Goal: Task Accomplishment & Management: Manage account settings

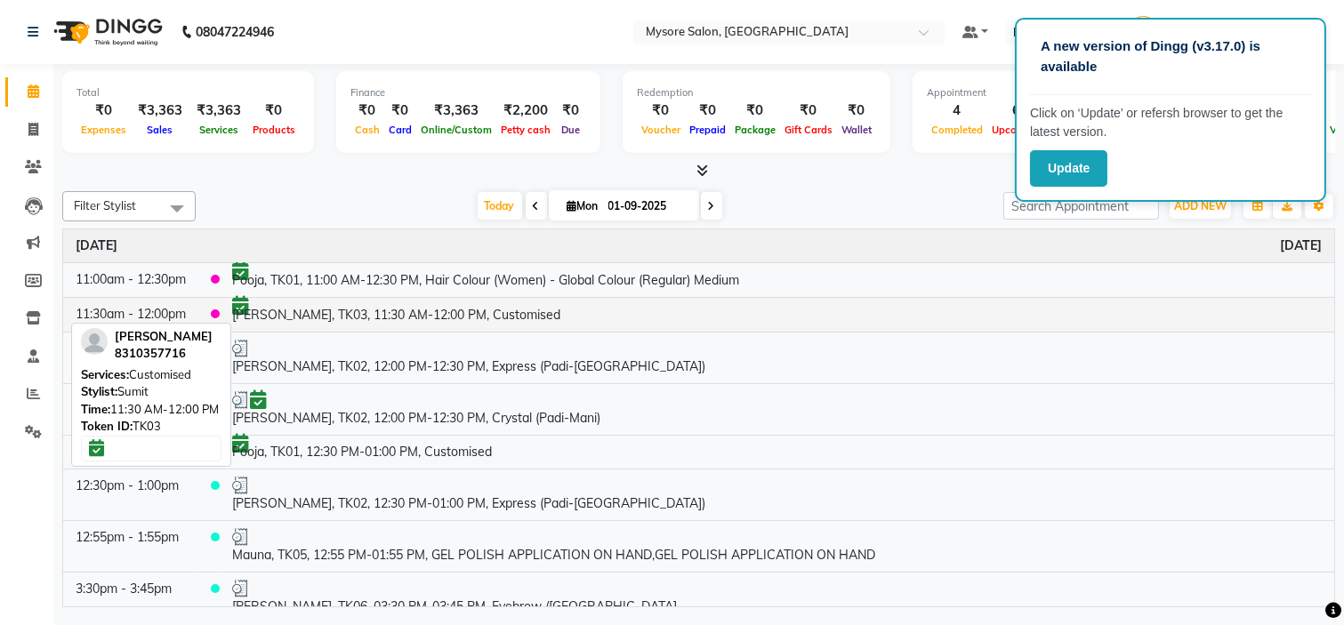
scroll to position [86, 0]
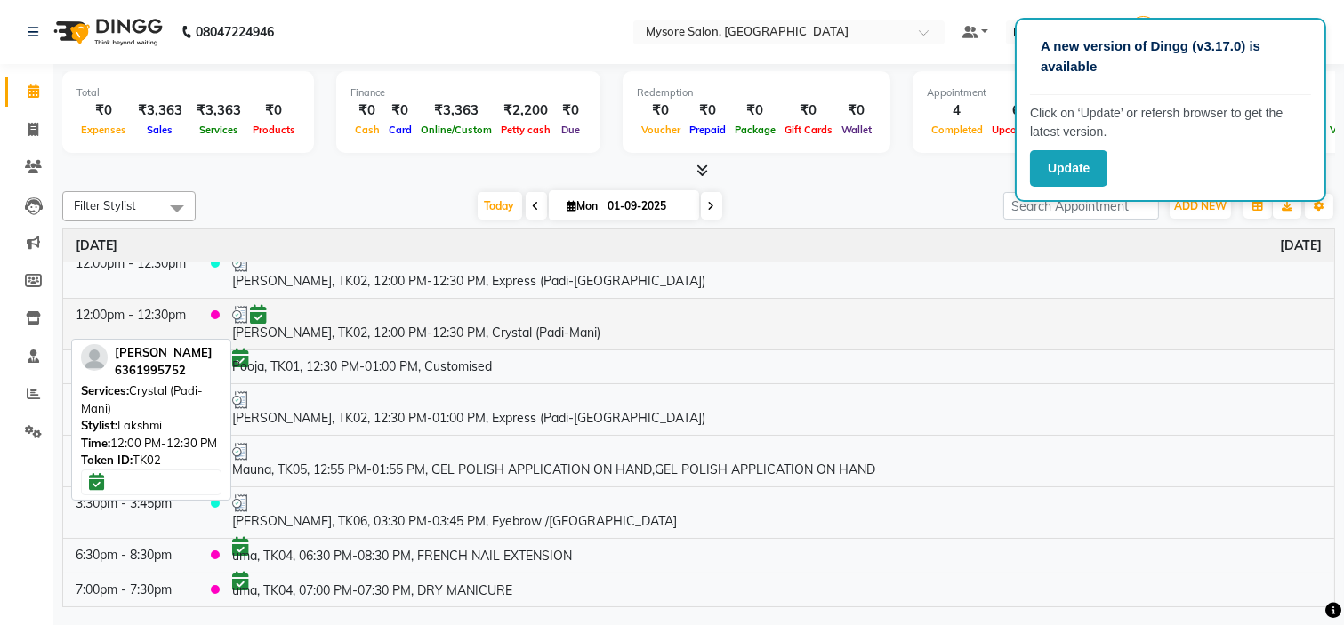
click at [320, 316] on div at bounding box center [776, 315] width 1089 height 18
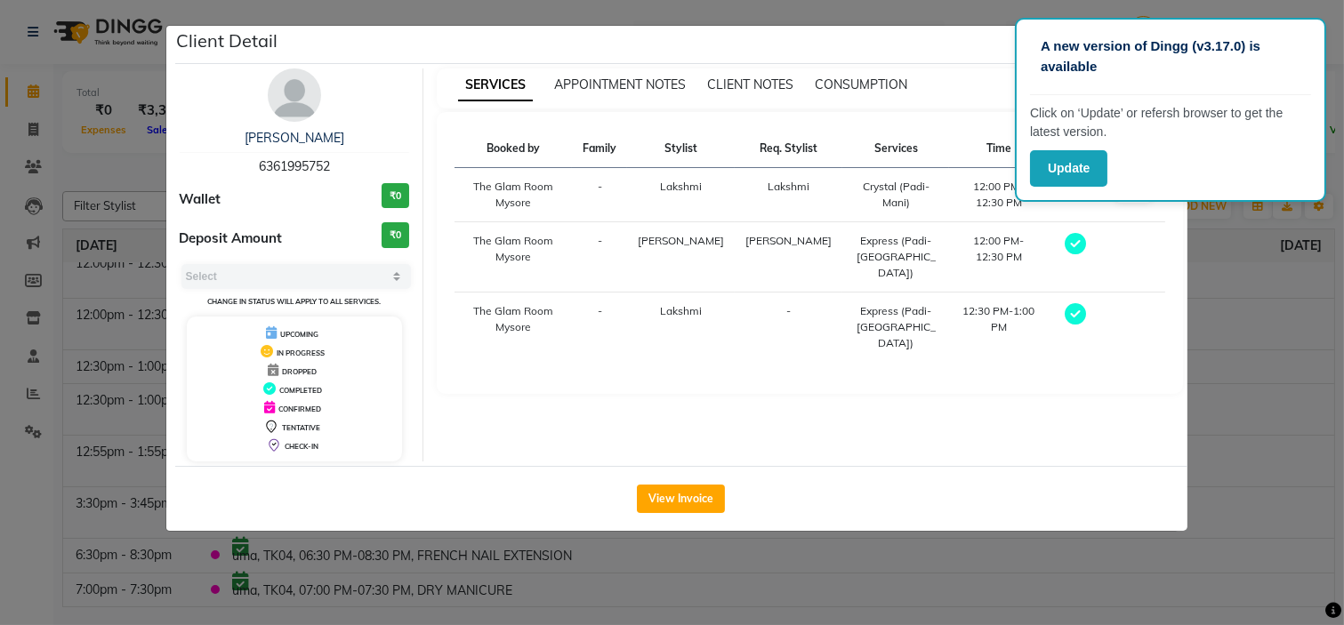
click at [1002, 622] on ngb-modal-window "Client Detail [PERSON_NAME] 6361995752 Wallet ₹0 Deposit Amount ₹0 Select MARK …" at bounding box center [672, 312] width 1344 height 625
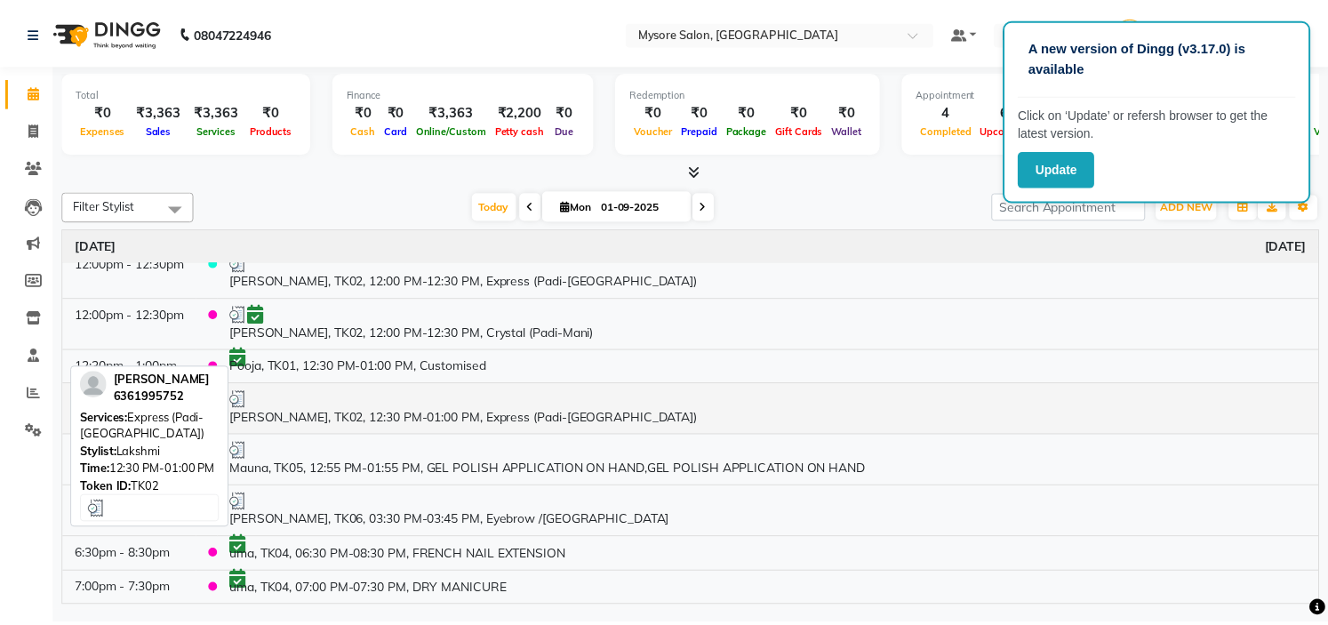
scroll to position [0, 0]
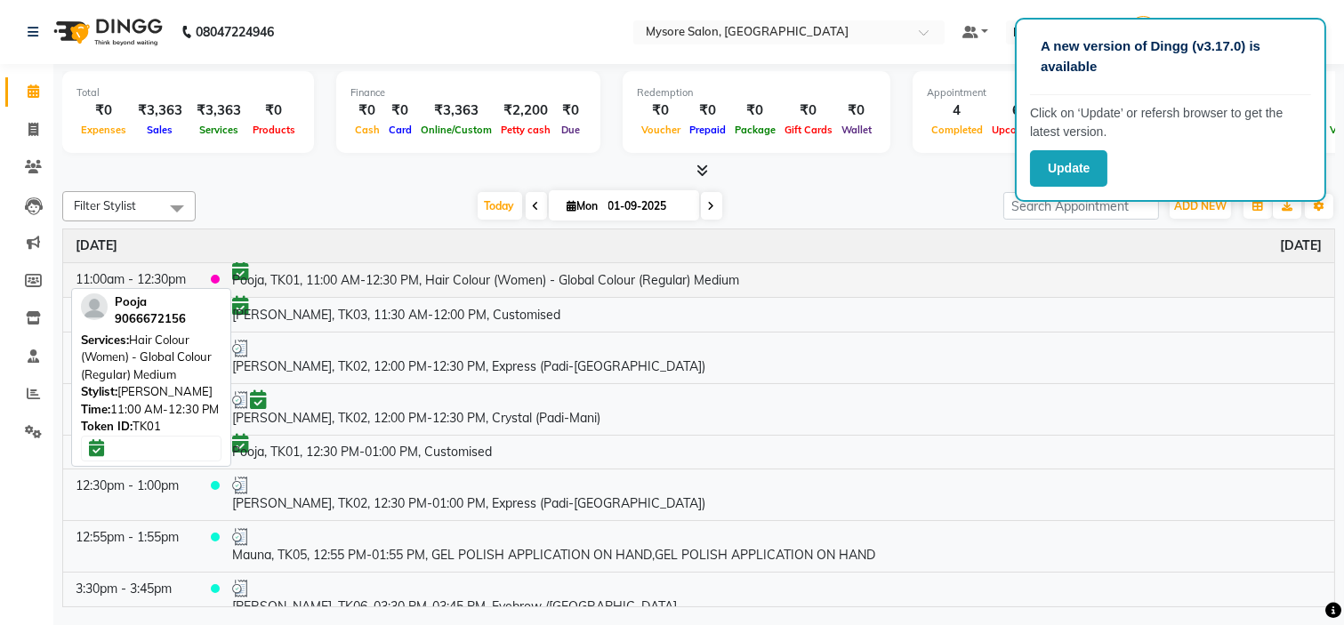
click at [491, 283] on td "Pooja, TK01, 11:00 AM-12:30 PM, Hair Colour (Women) - Global Colour (Regular) M…" at bounding box center [777, 279] width 1114 height 35
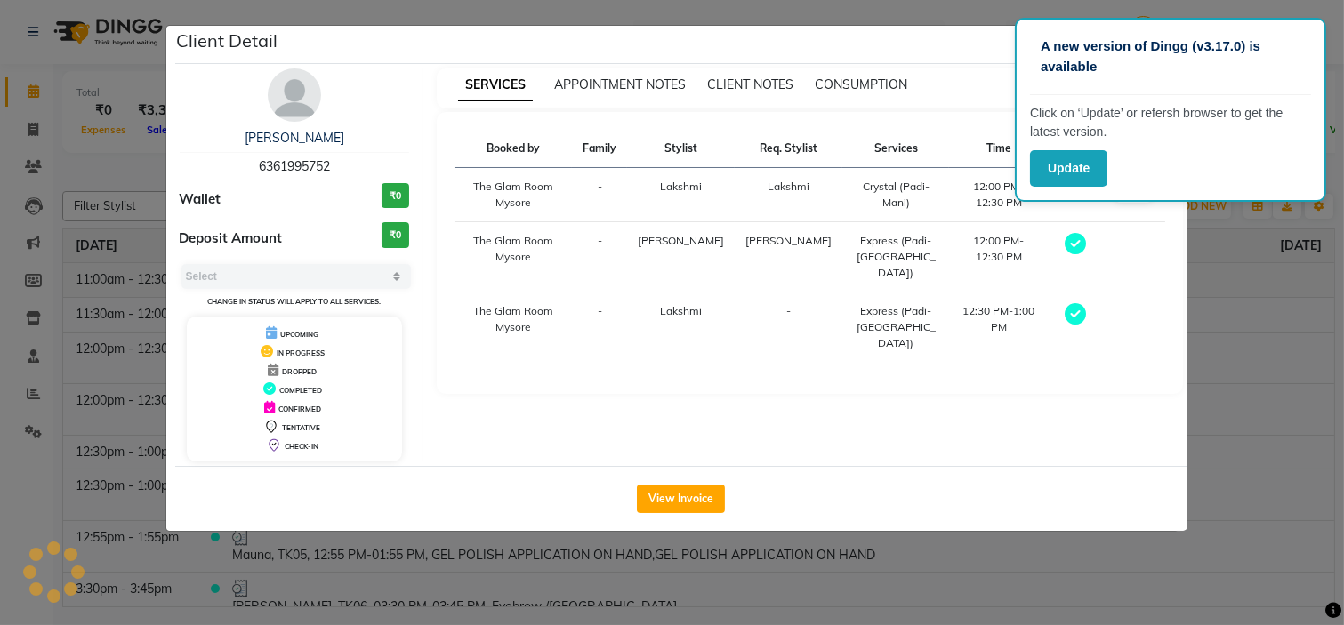
select select "6"
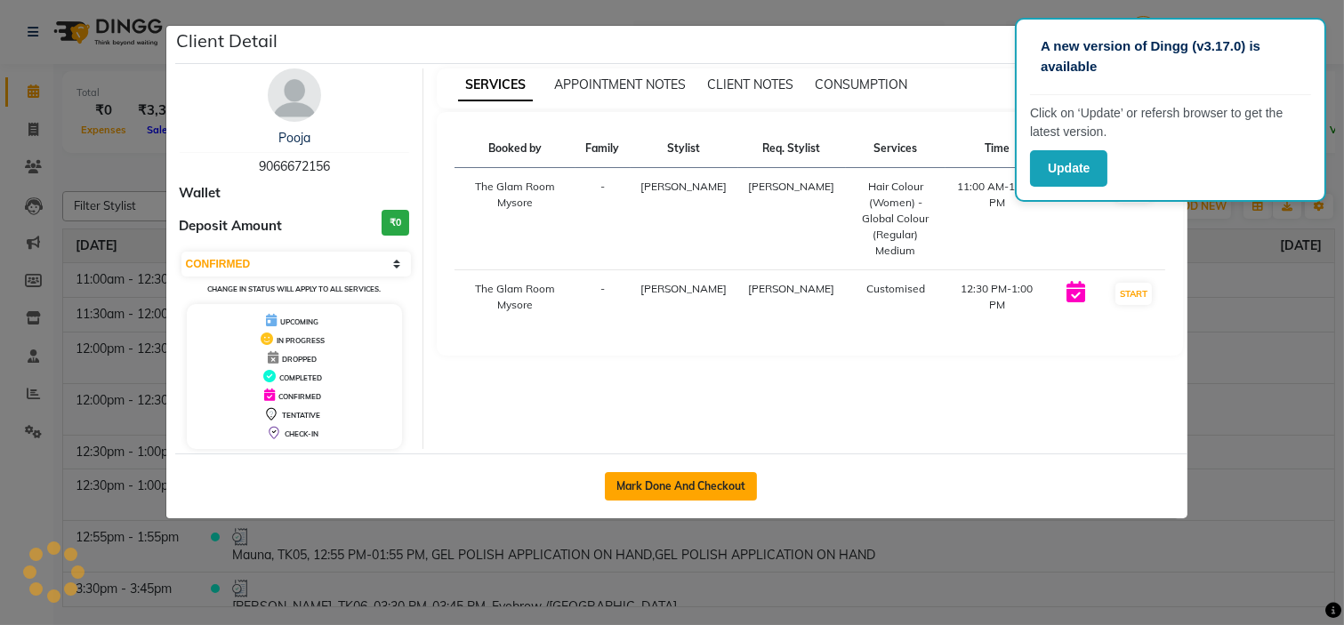
click at [701, 494] on button "Mark Done And Checkout" at bounding box center [681, 486] width 152 height 28
select select "service"
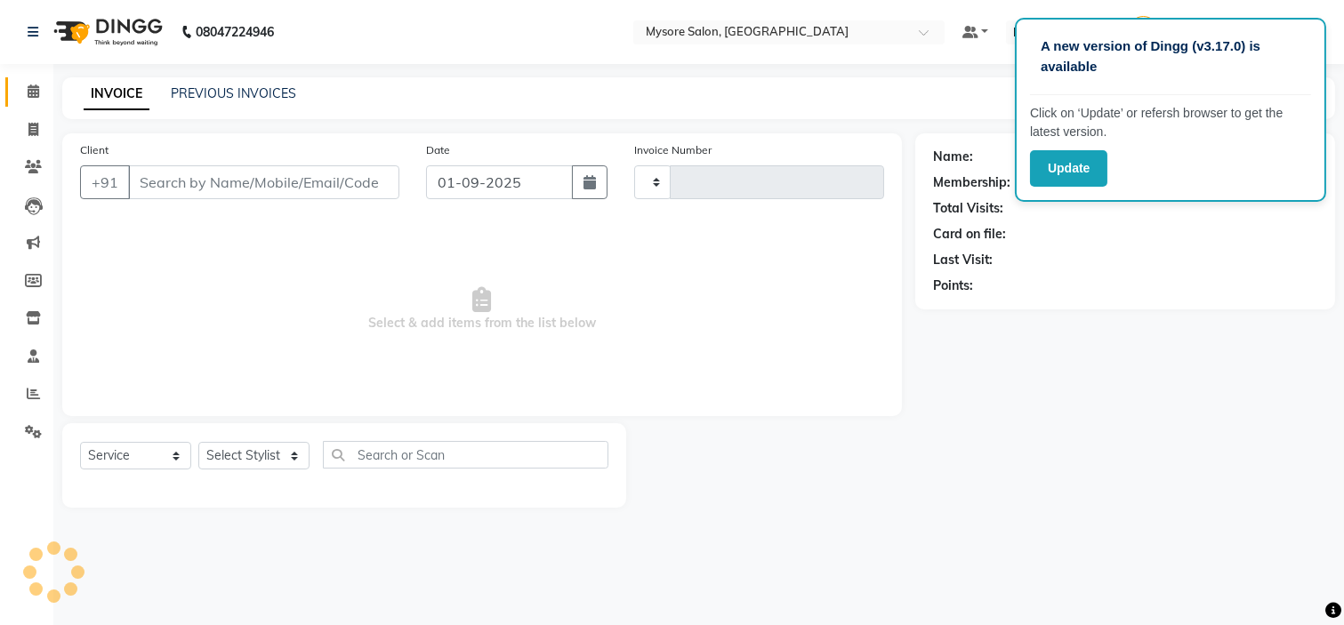
type input "1133"
select select "4255"
type input "9066672156"
select select "66079"
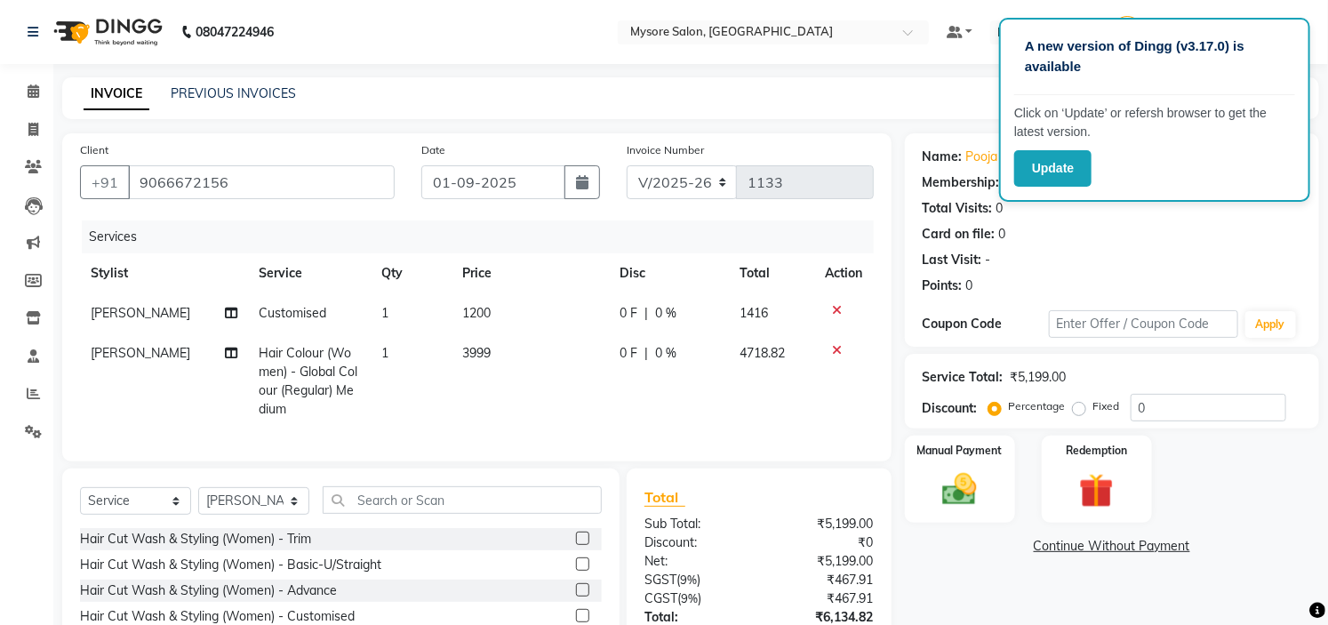
click at [493, 305] on td "1200" at bounding box center [530, 313] width 157 height 40
select select "66079"
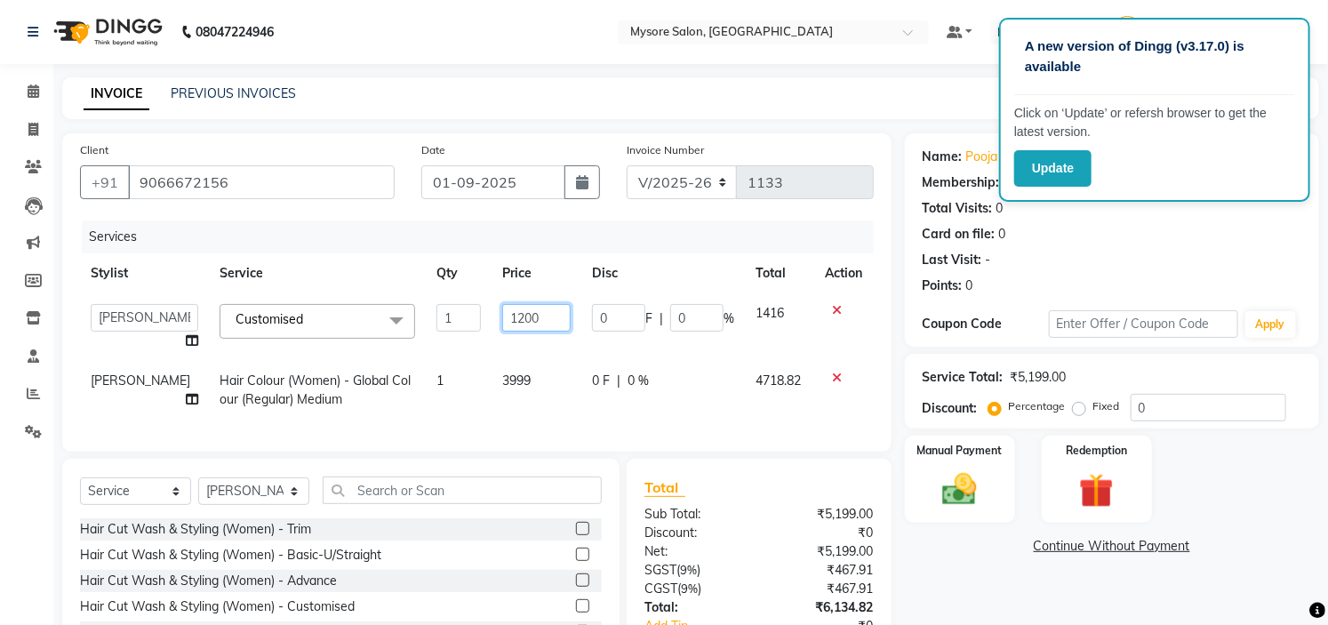
click at [516, 317] on input "1200" at bounding box center [536, 318] width 68 height 28
type input "1800"
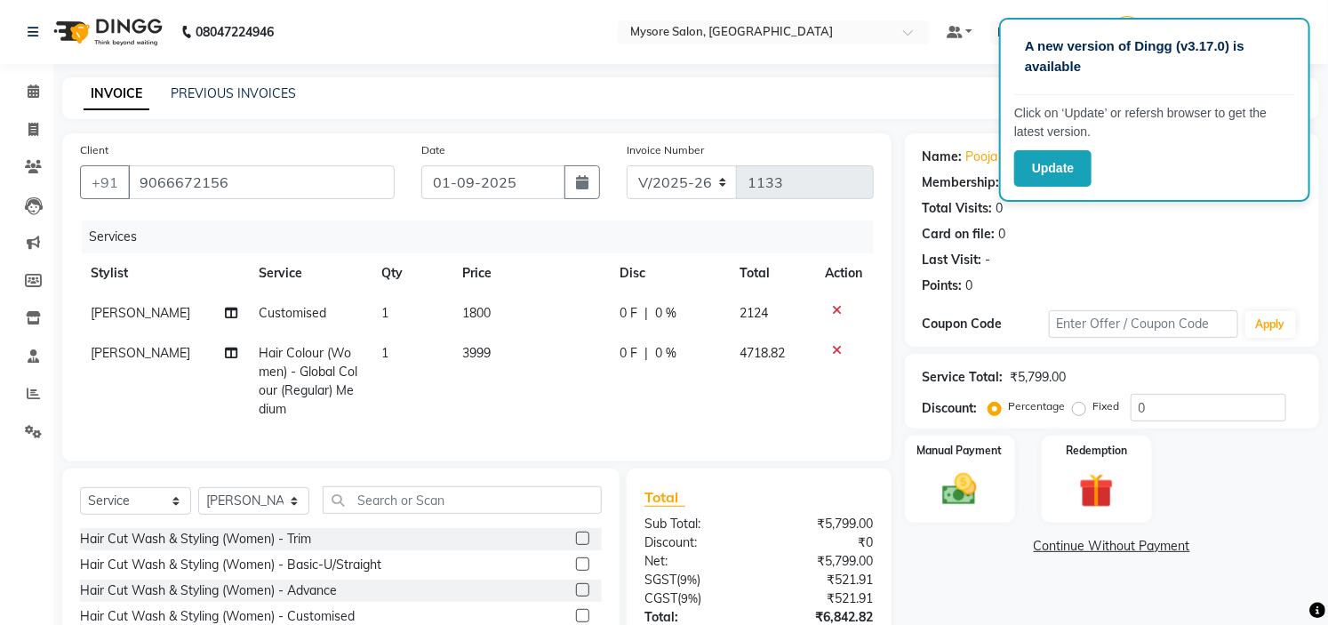
click at [562, 387] on td "3999" at bounding box center [530, 381] width 157 height 96
select select "66079"
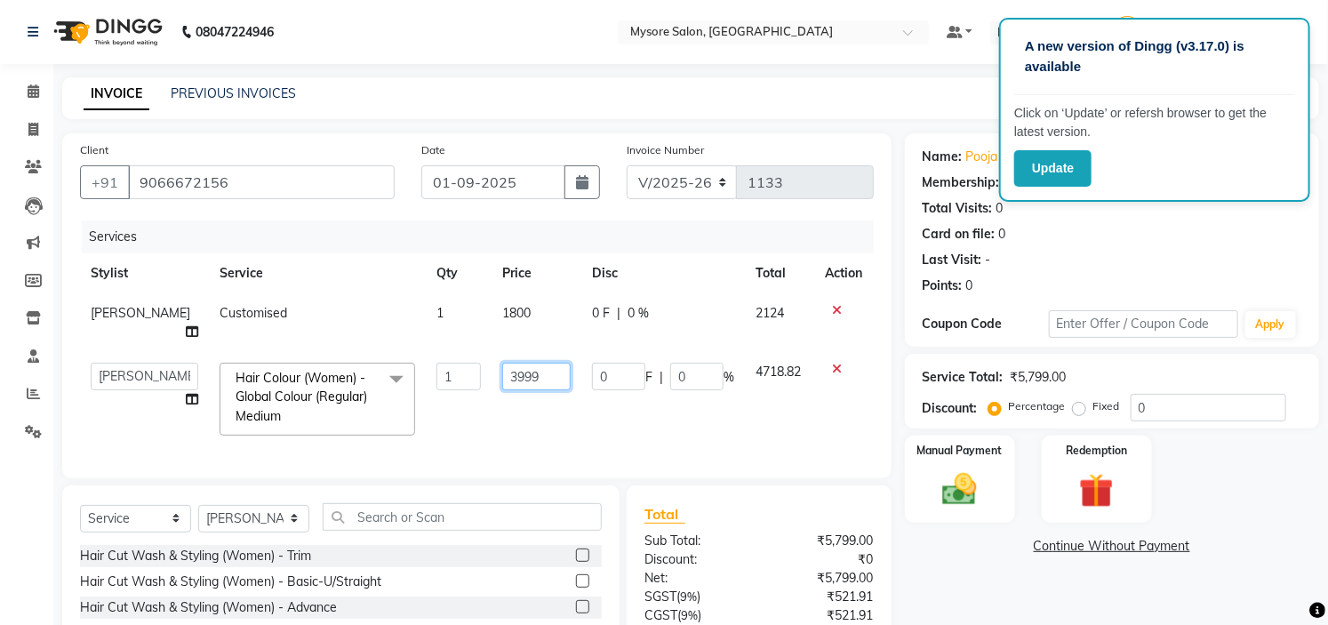
click at [529, 363] on input "3999" at bounding box center [536, 377] width 68 height 28
type input "3"
type input "2"
type input "3000"
click at [509, 407] on td "3000" at bounding box center [537, 399] width 90 height 94
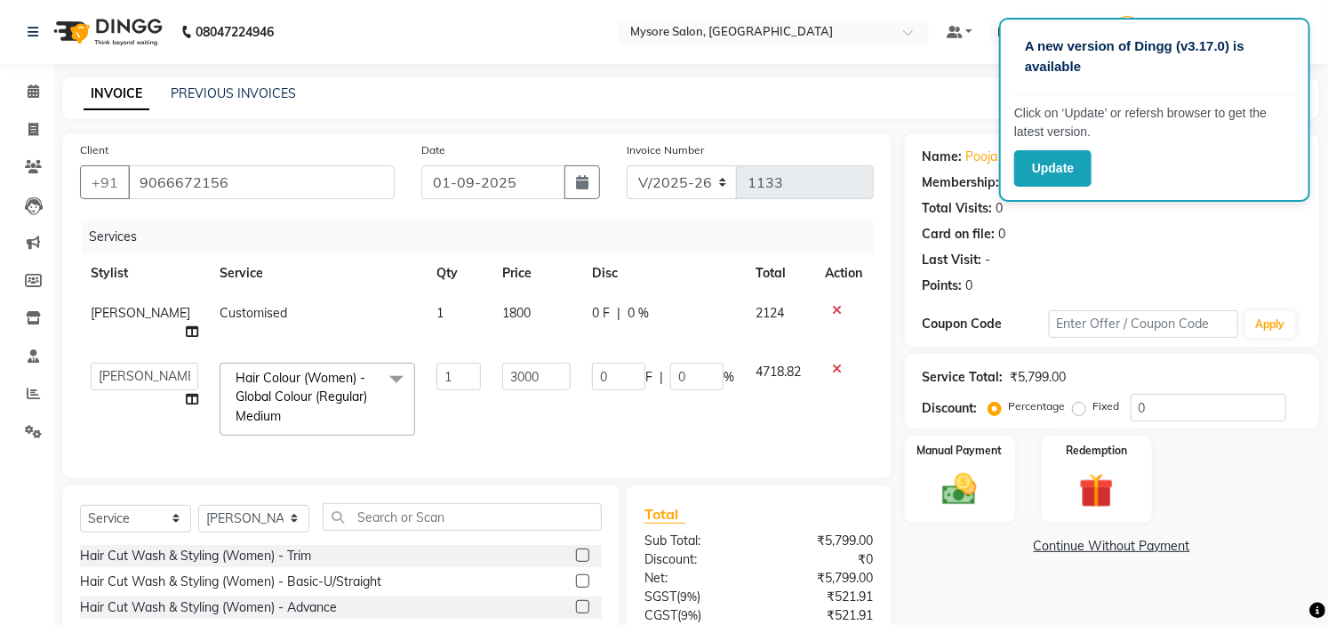
select select "66079"
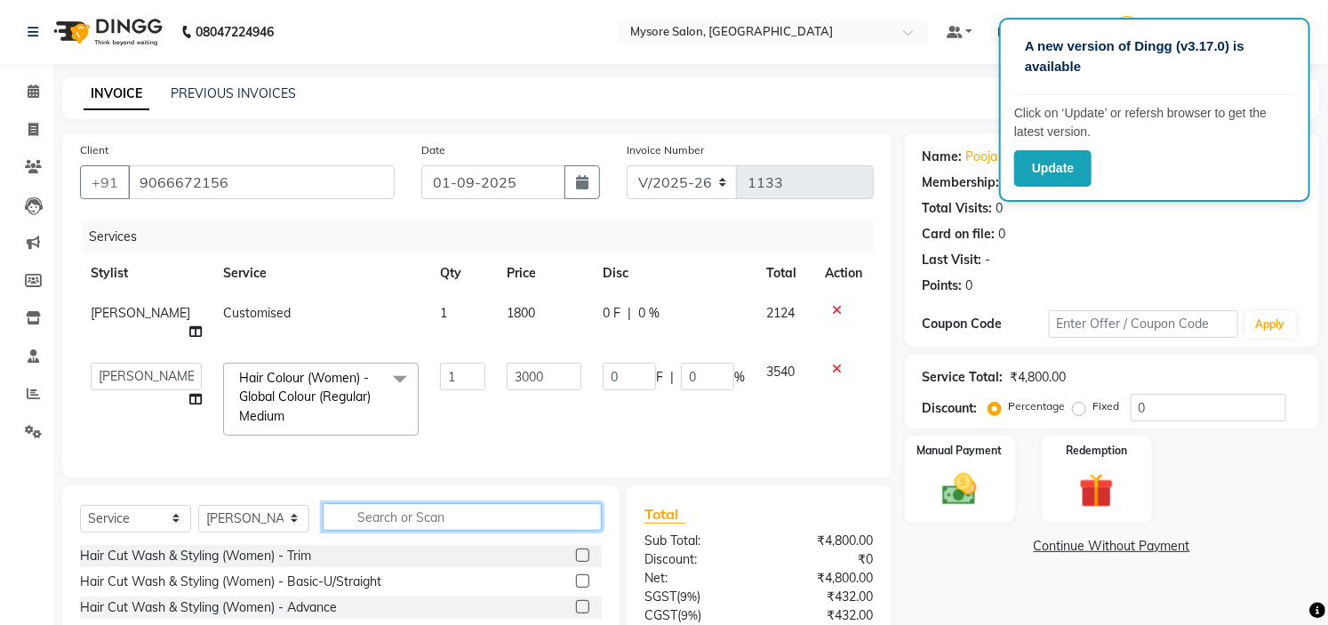
click at [431, 518] on input "text" at bounding box center [462, 517] width 279 height 28
click at [103, 363] on select "Anilg [PERSON_NAME] [PERSON_NAME] Ashwini Ayaan DR. Apurva [PERSON_NAME] [PERSO…" at bounding box center [146, 377] width 111 height 28
select select "35251"
click at [103, 320] on span "[PERSON_NAME]" at bounding box center [141, 313] width 100 height 16
select select "66079"
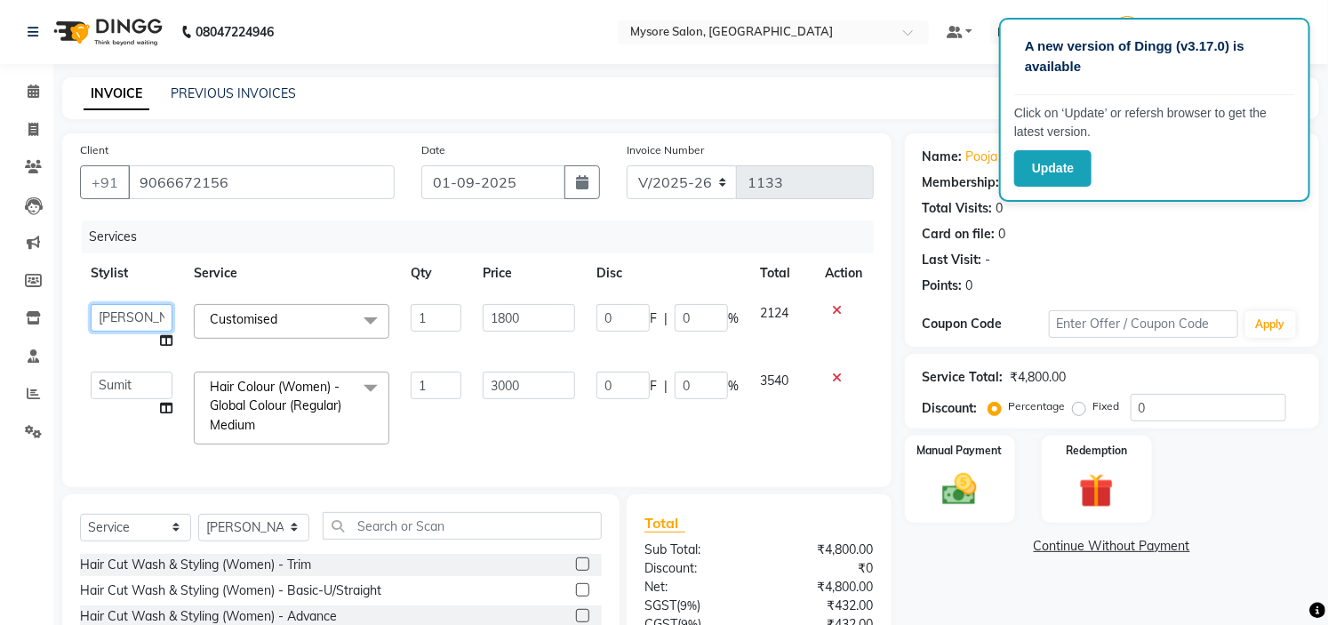
click at [116, 326] on select "Anilg [PERSON_NAME] [PERSON_NAME] Ashwini Ayaan DR. Apurva [PERSON_NAME] [PERSO…" at bounding box center [132, 318] width 82 height 28
select select "35251"
drag, startPoint x: 237, startPoint y: 540, endPoint x: 237, endPoint y: 446, distance: 93.4
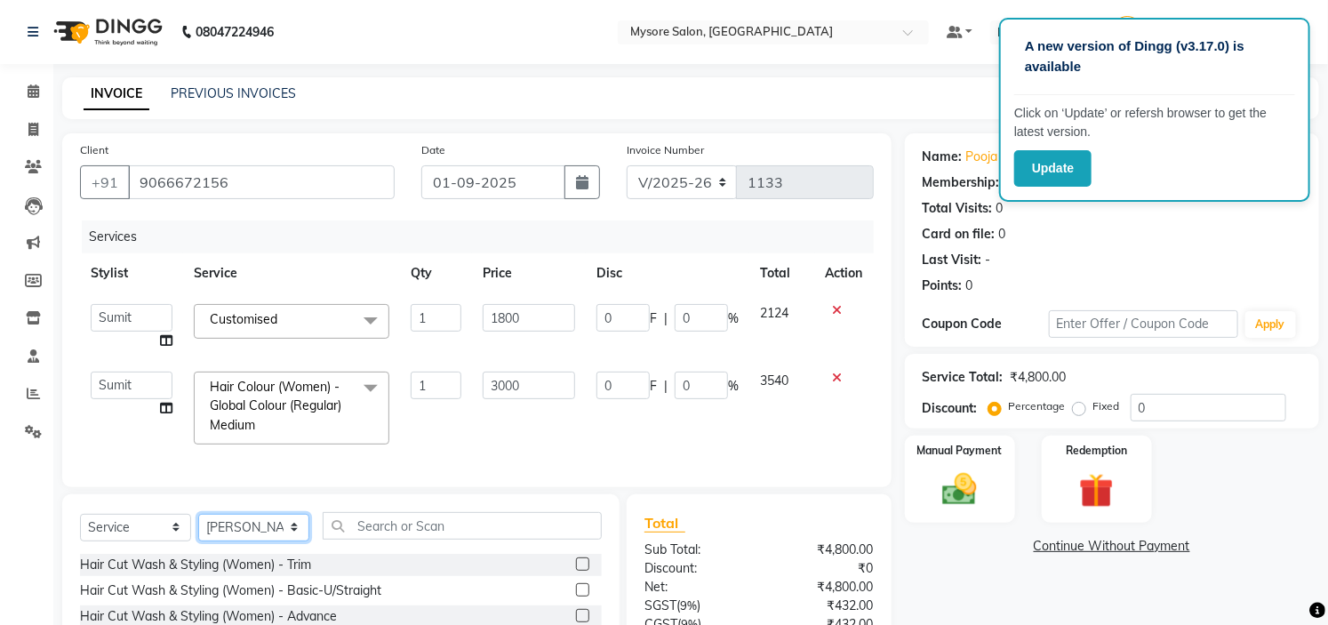
click at [237, 446] on div "Client [PHONE_NUMBER] Date [DATE] Invoice Number V/2025 V/[PHONE_NUMBER] Servic…" at bounding box center [477, 444] width 856 height 623
select select "35251"
click at [198, 529] on select "Select Stylist Anilg [PERSON_NAME] [PERSON_NAME] Ashwini Ayaan DR. Apurva [PERS…" at bounding box center [253, 528] width 111 height 28
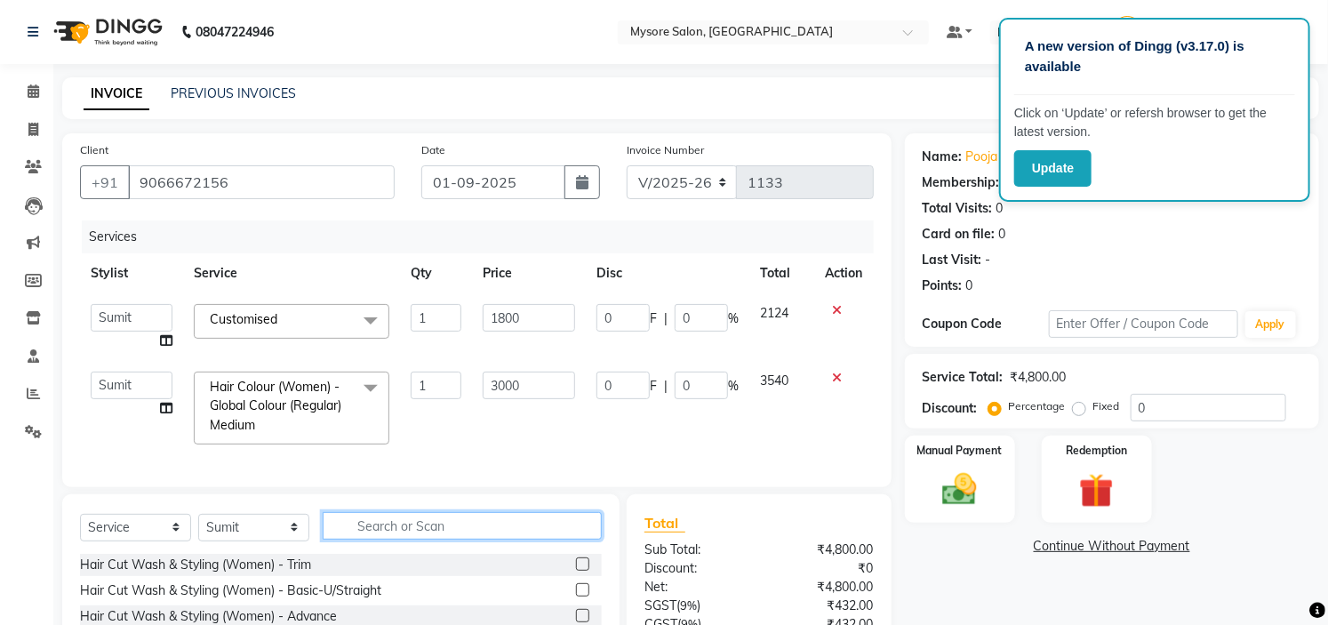
click at [429, 536] on input "text" at bounding box center [462, 526] width 279 height 28
type input "balaya"
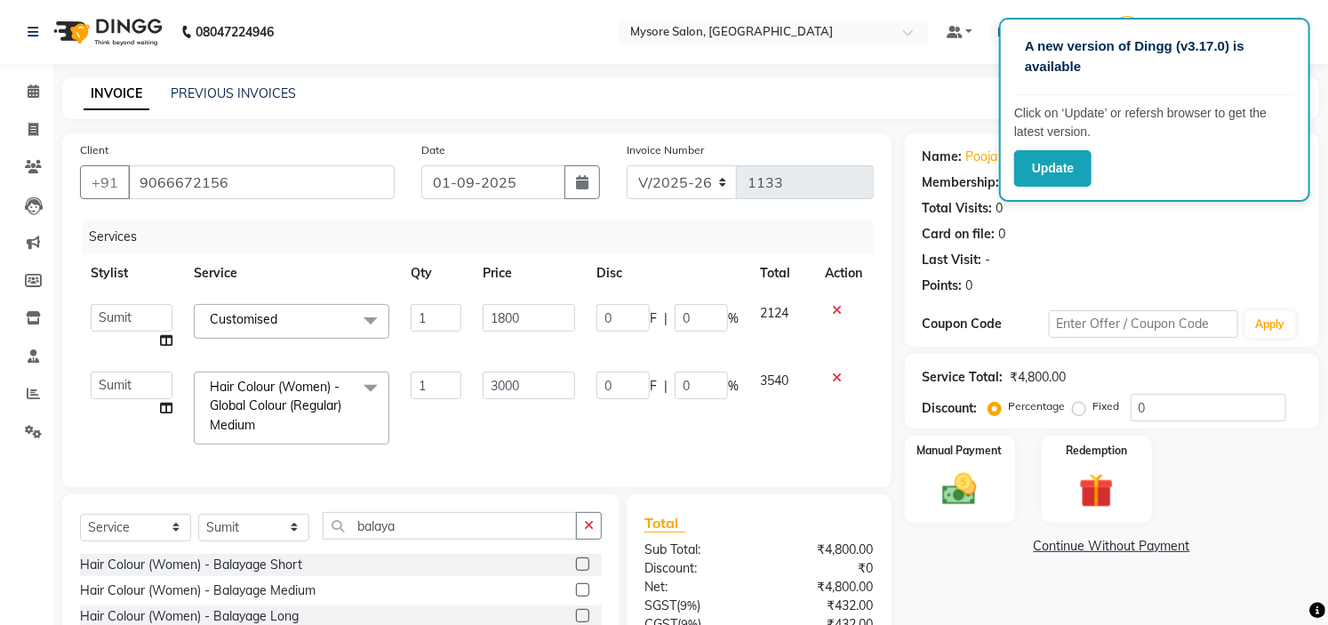
click at [584, 571] on label at bounding box center [582, 564] width 13 height 13
click at [584, 571] on input "checkbox" at bounding box center [582, 565] width 12 height 12
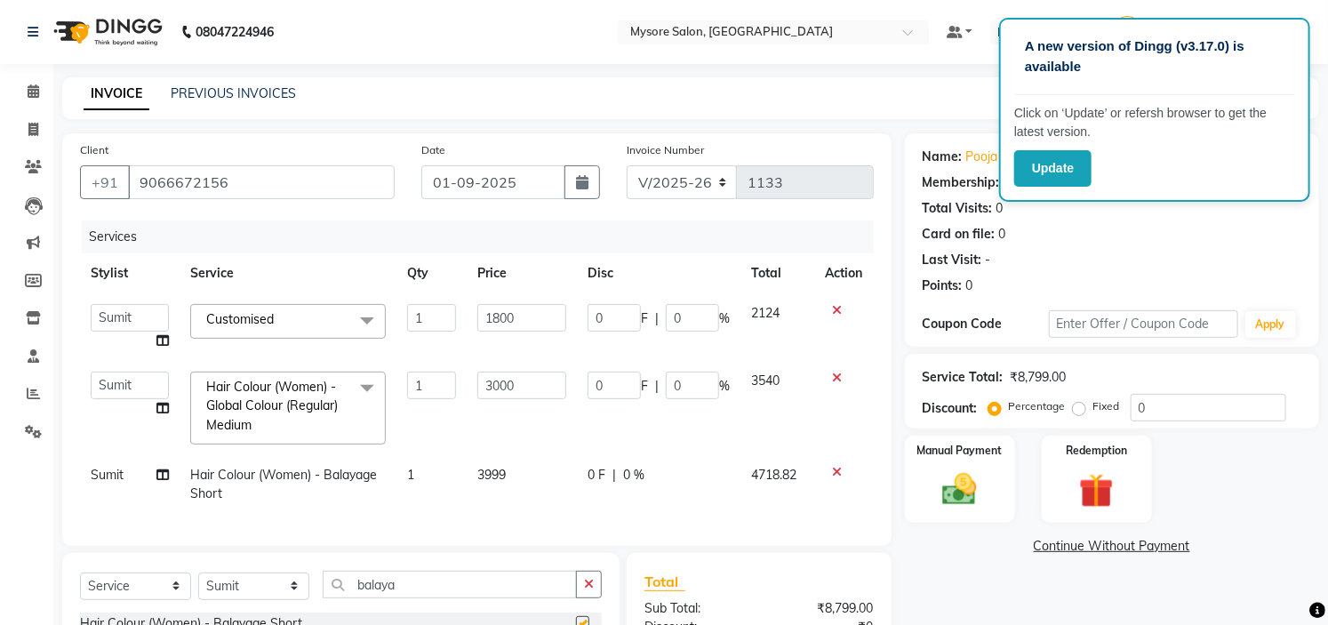
checkbox input "false"
click at [548, 475] on td "3999" at bounding box center [522, 484] width 110 height 59
select select "35251"
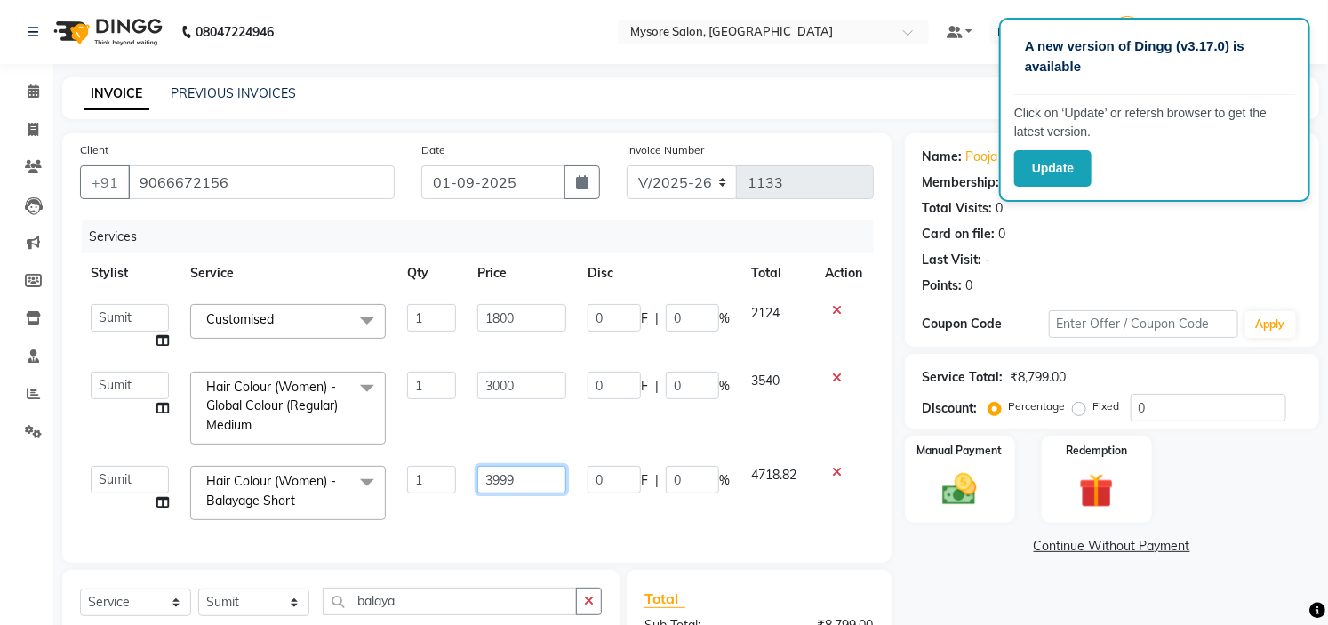
click at [548, 475] on input "3999" at bounding box center [522, 480] width 89 height 28
type input "3"
type input "4200"
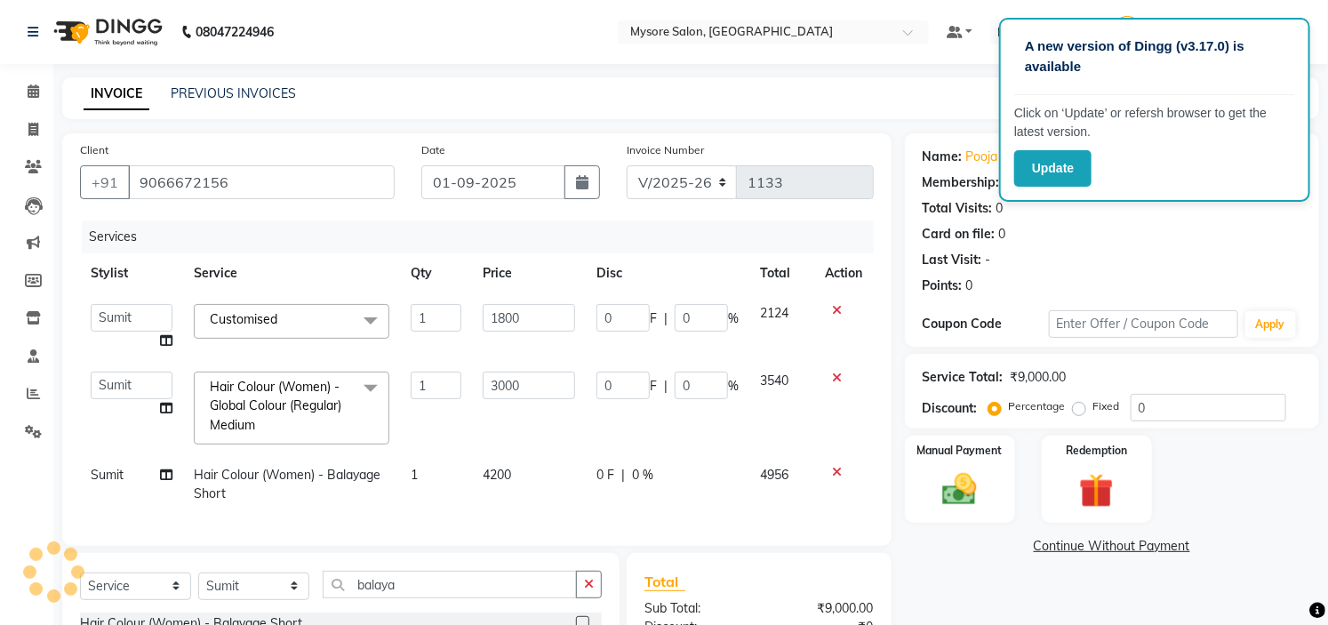
click at [566, 525] on div "Services Stylist Service Qty Price Disc Total Action Anilg [PERSON_NAME] [PERSO…" at bounding box center [477, 375] width 794 height 308
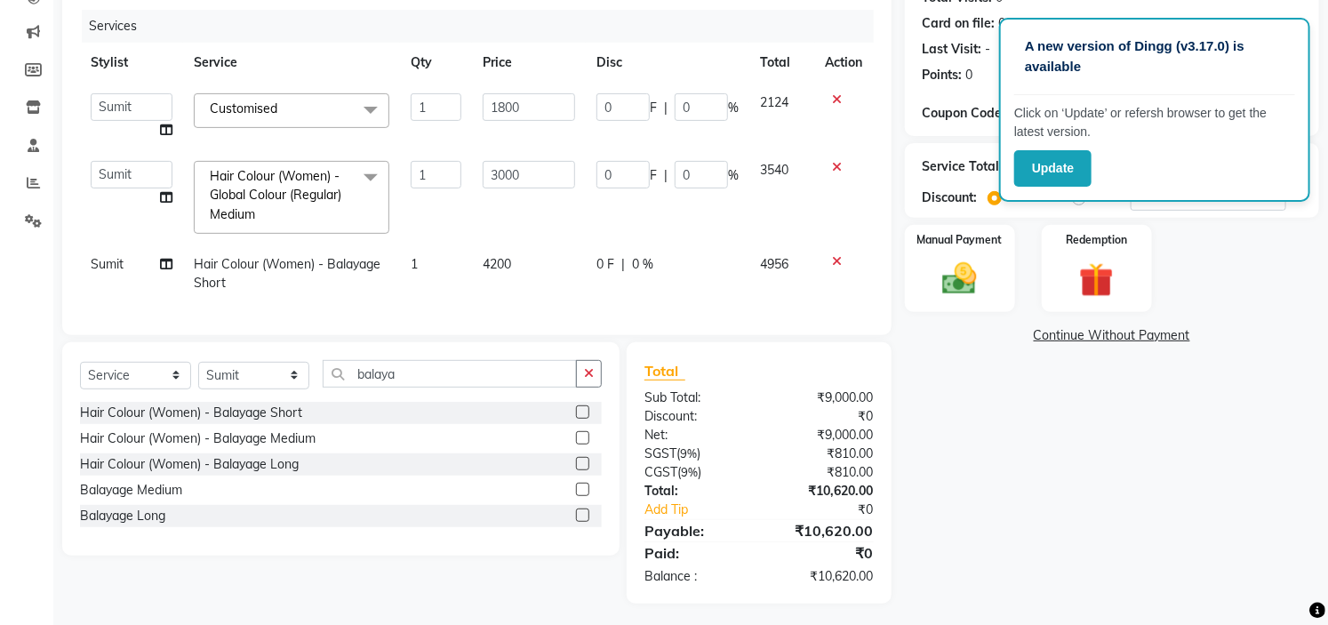
scroll to position [231, 0]
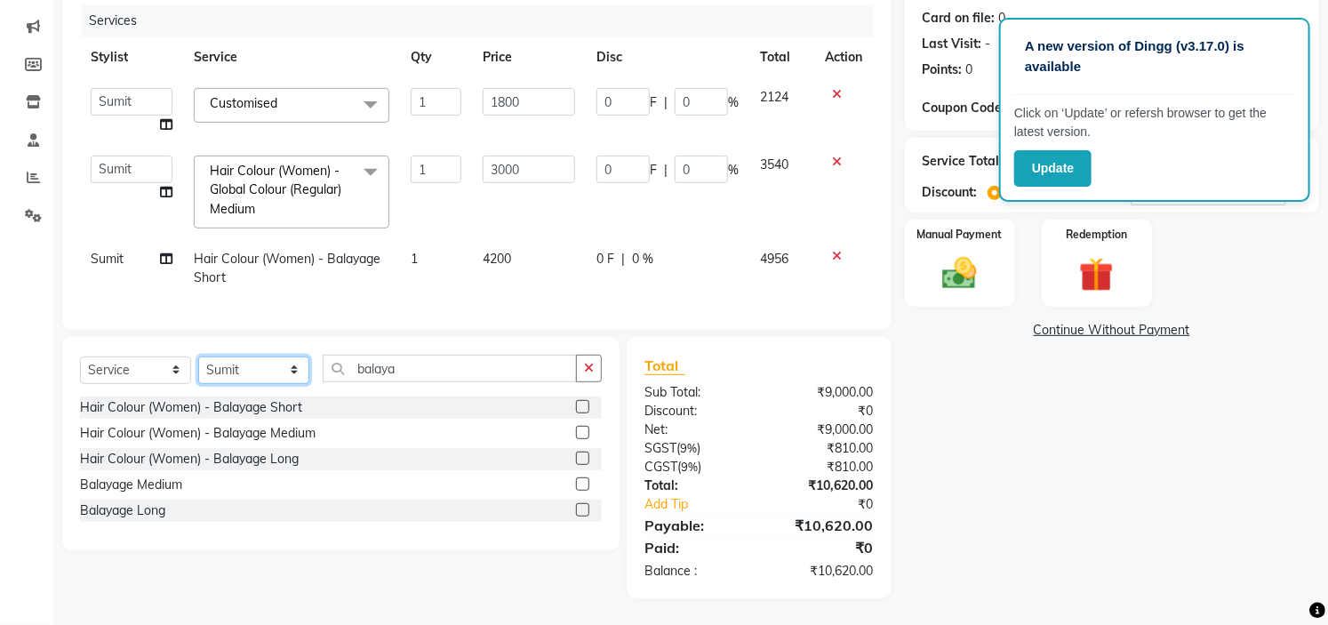
click at [296, 359] on select "Select Stylist Anilg [PERSON_NAME] [PERSON_NAME] Ashwini Ayaan DR. Apurva [PERS…" at bounding box center [253, 371] width 111 height 28
click at [1064, 460] on div "Name: Pooja Membership: No Active Membership Total Visits: 0 Card on file: 0 La…" at bounding box center [1119, 257] width 428 height 681
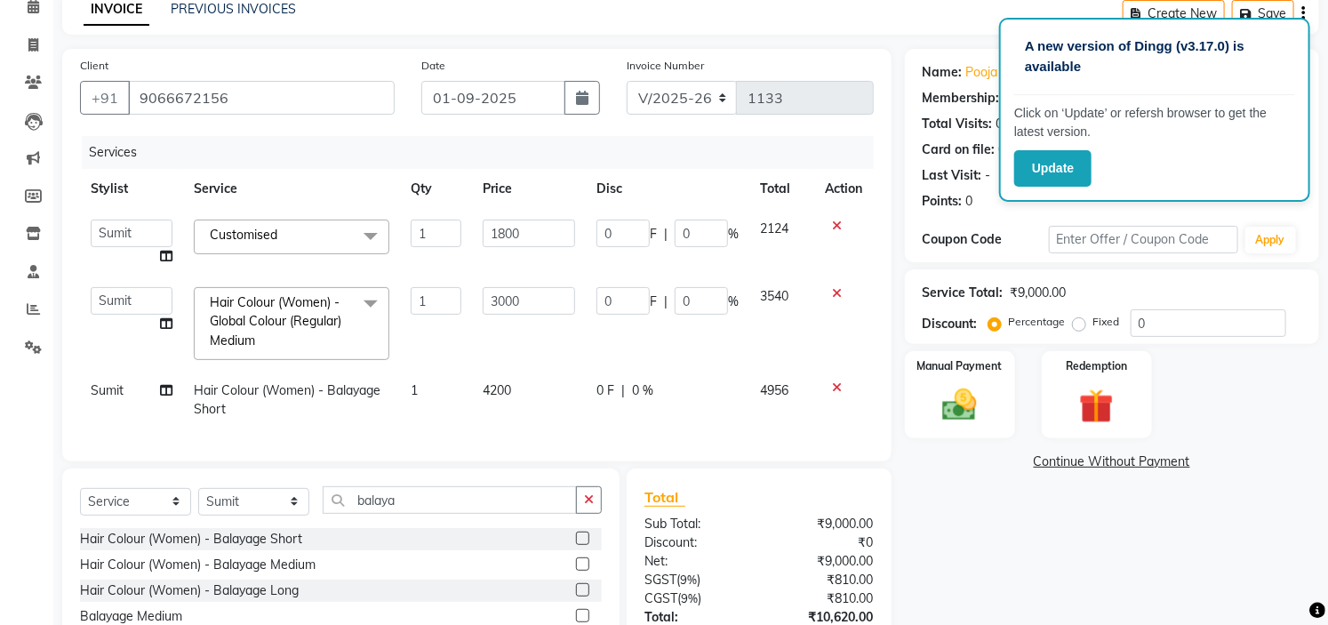
scroll to position [0, 0]
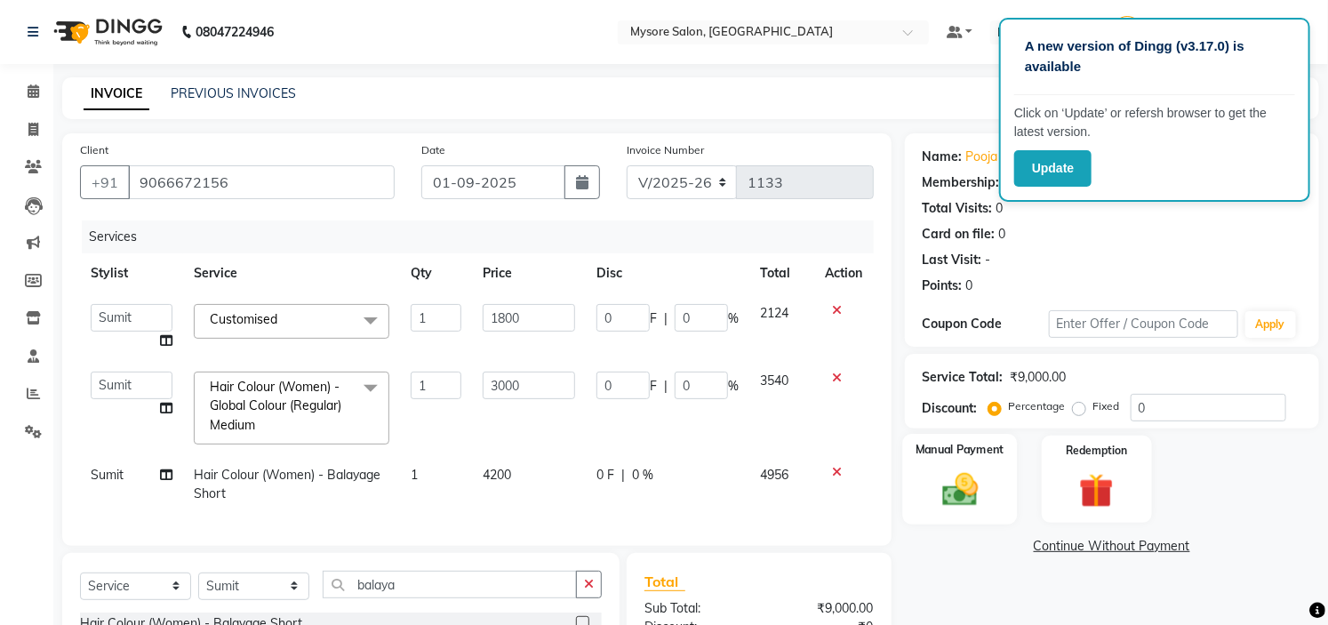
click at [954, 478] on img at bounding box center [960, 490] width 59 height 41
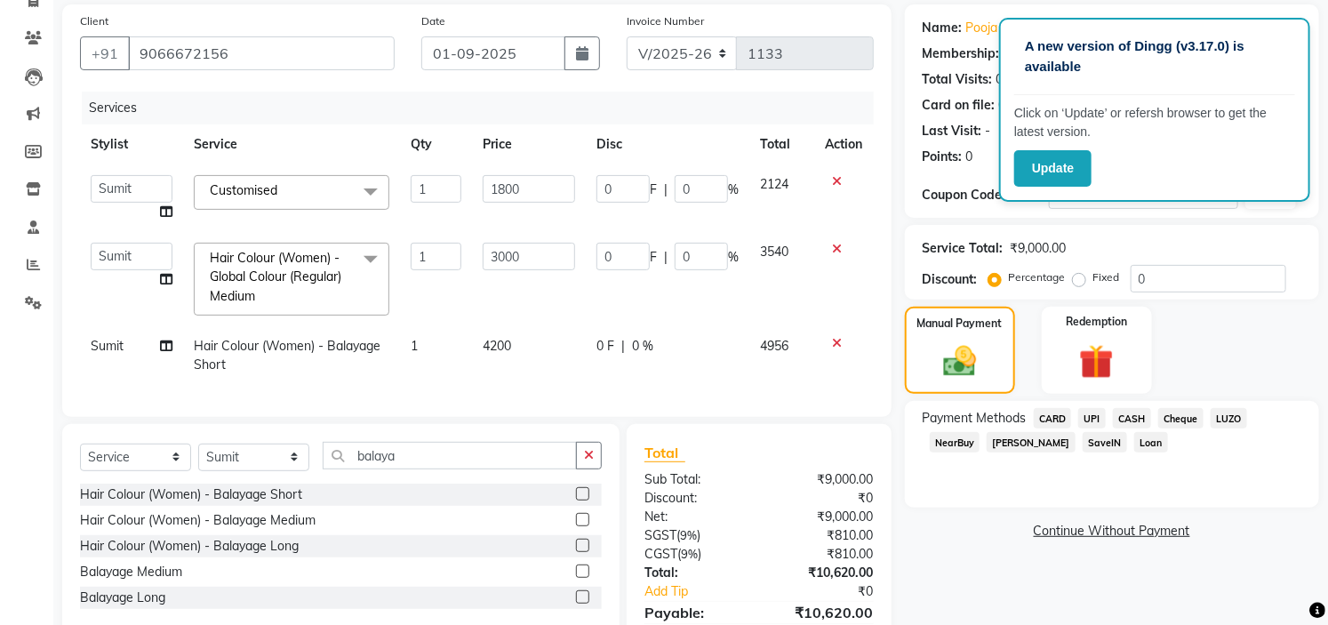
scroll to position [132, 0]
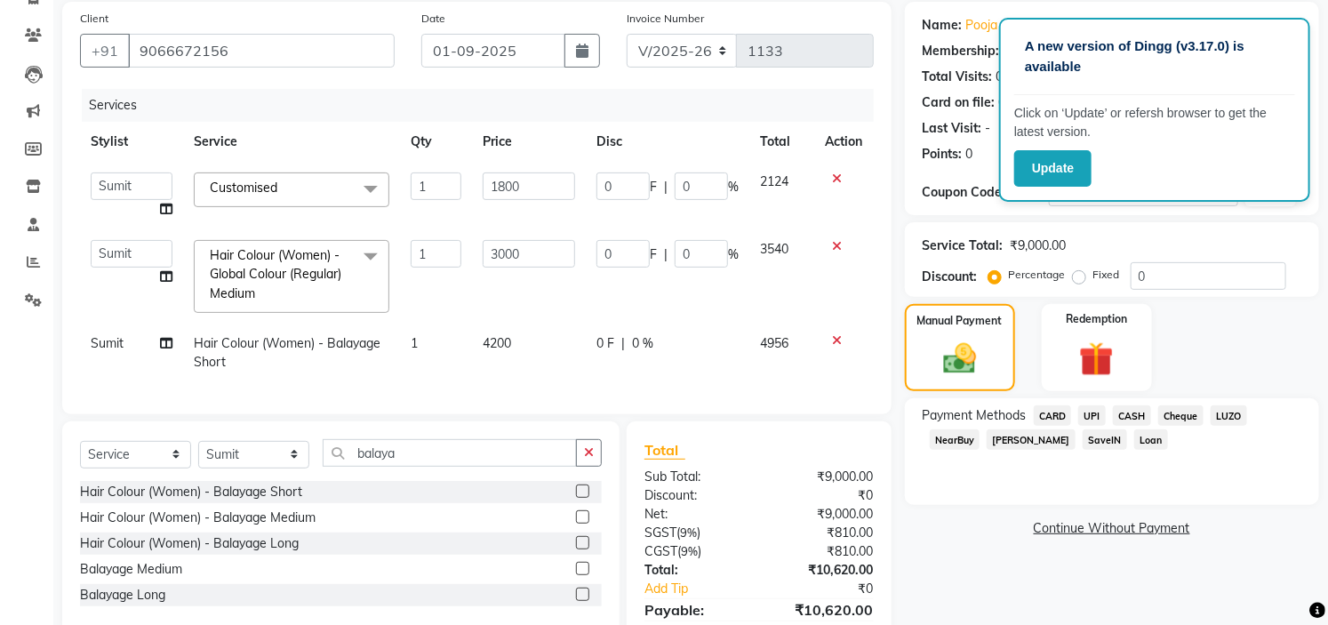
click at [1096, 416] on span "UPI" at bounding box center [1093, 415] width 28 height 20
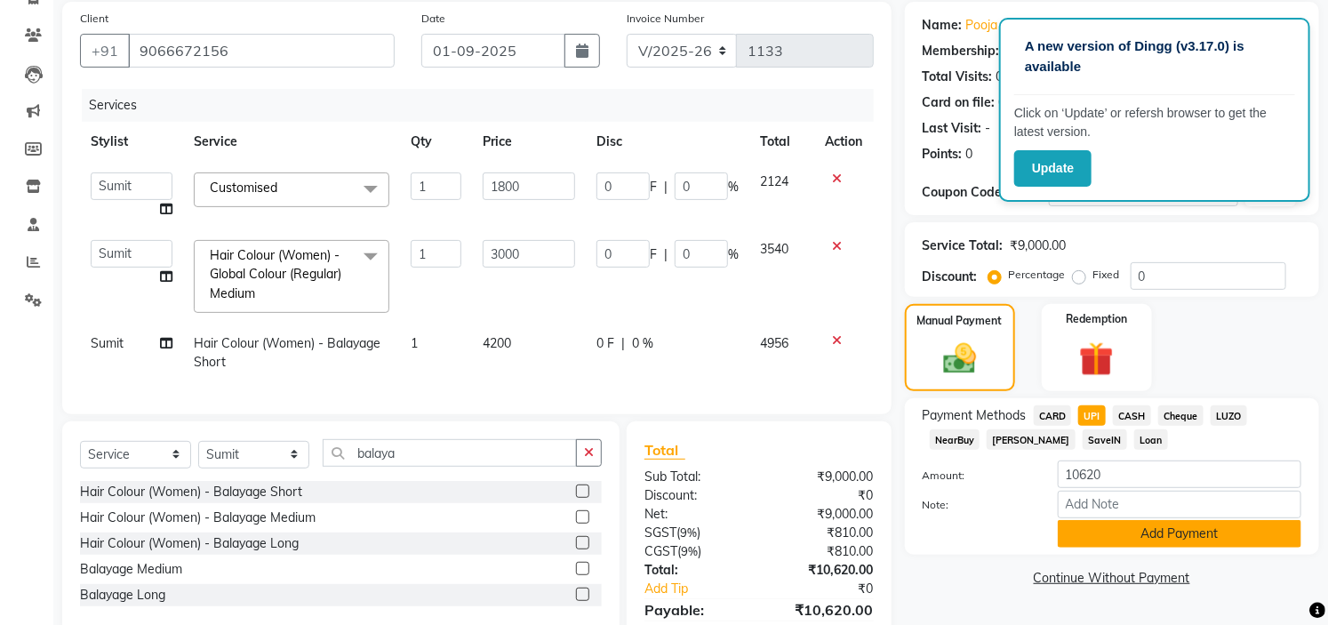
click at [1128, 536] on button "Add Payment" at bounding box center [1180, 534] width 244 height 28
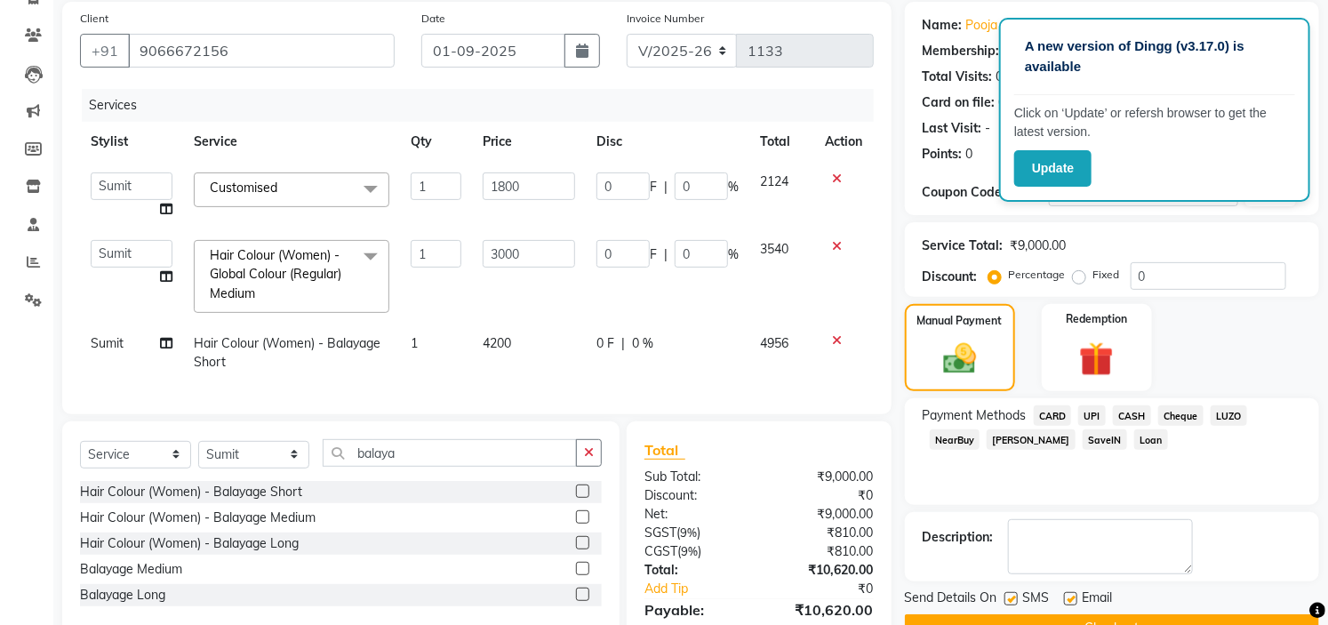
scroll to position [269, 0]
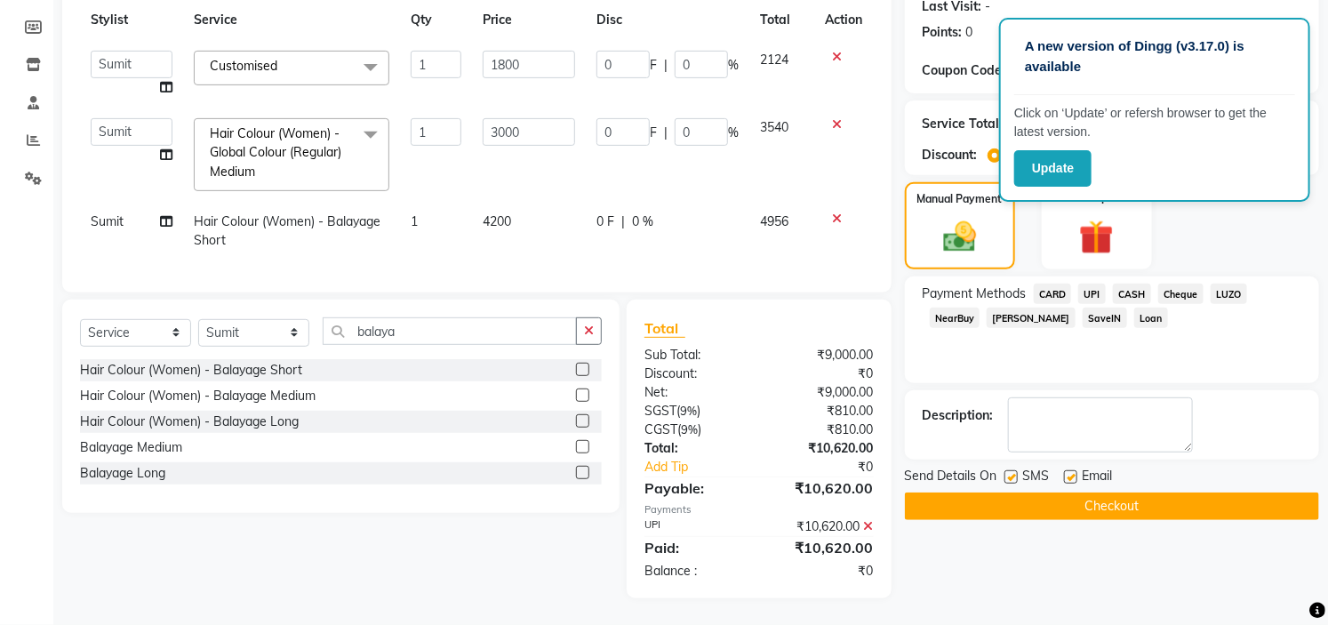
click at [1064, 493] on button "Checkout" at bounding box center [1112, 507] width 414 height 28
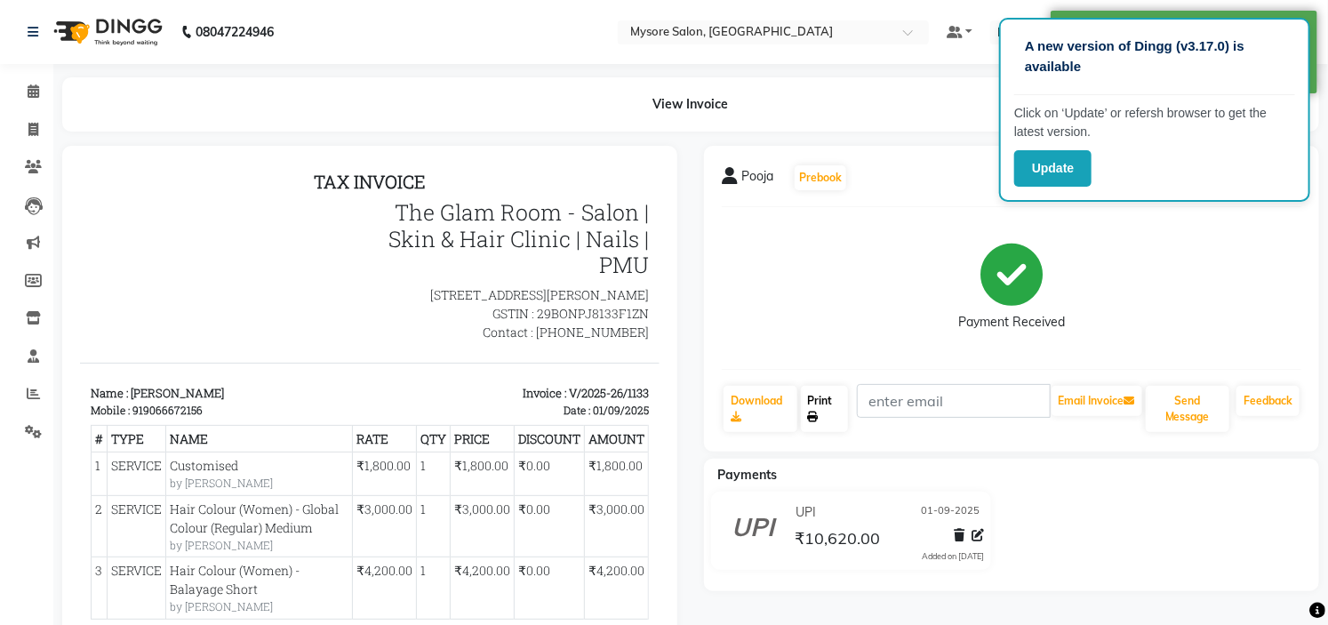
click at [815, 404] on link "Print" at bounding box center [825, 409] width 48 height 46
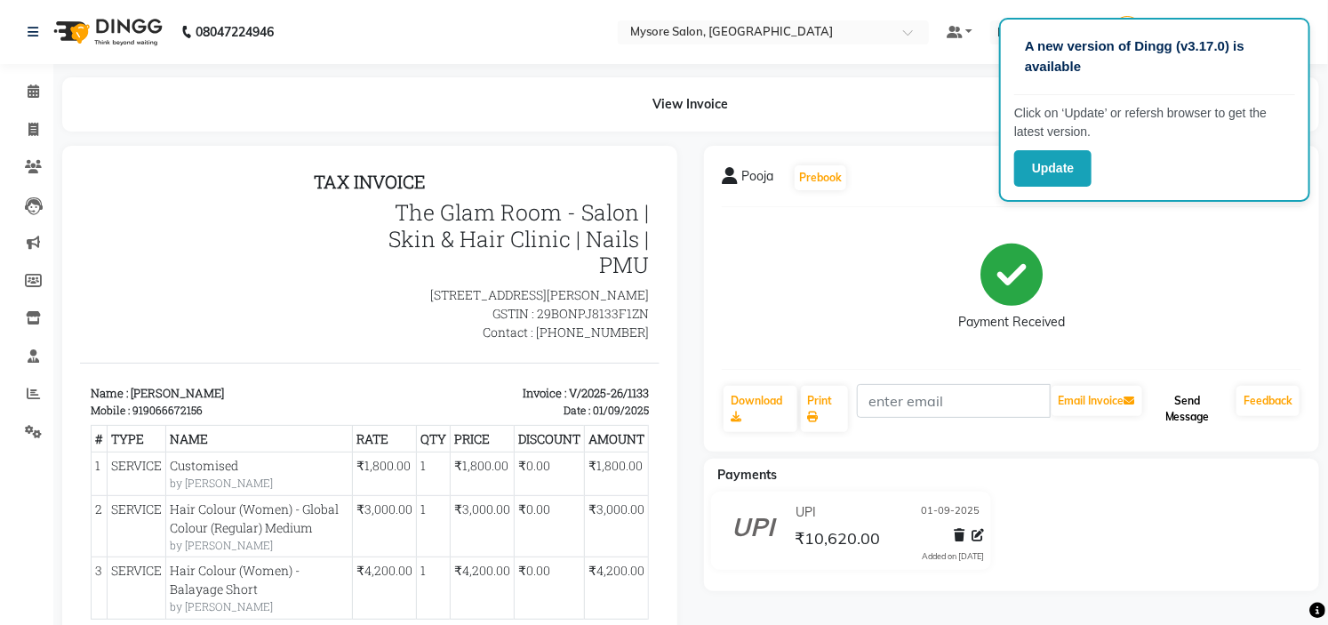
click at [1215, 429] on button "Send Message" at bounding box center [1188, 409] width 84 height 46
click at [31, 86] on icon at bounding box center [34, 90] width 12 height 13
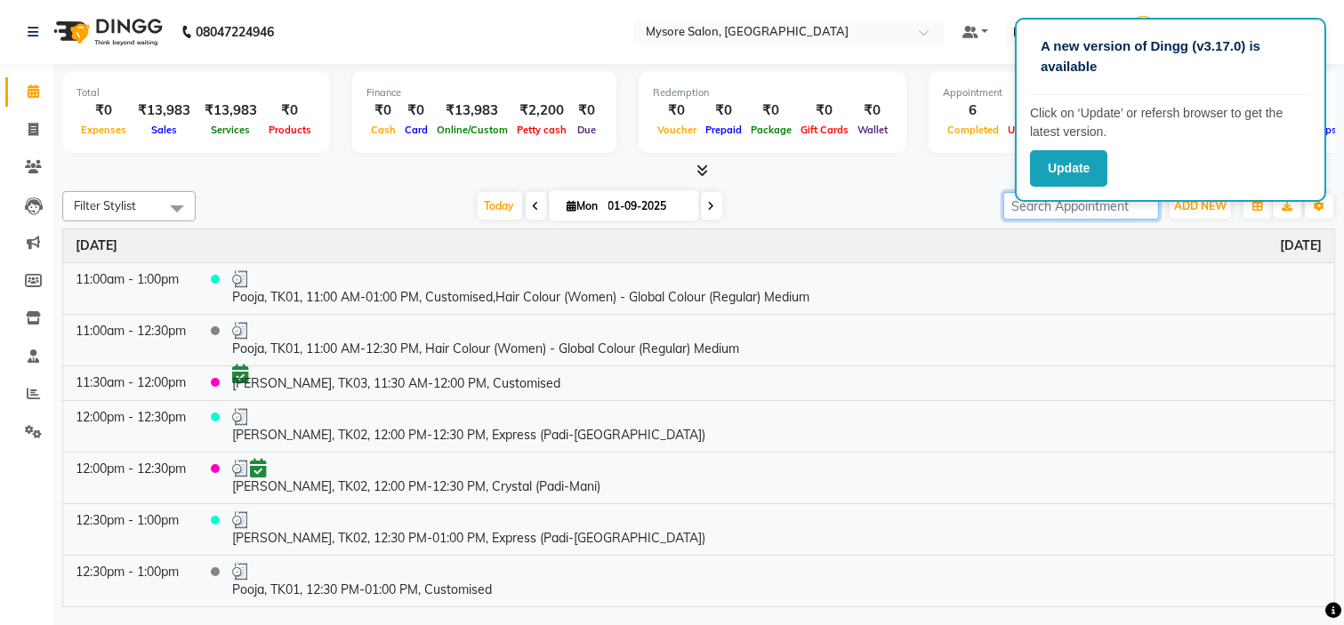
click at [1015, 211] on input "search" at bounding box center [1081, 206] width 156 height 28
click at [1207, 207] on span "ADD NEW" at bounding box center [1200, 205] width 52 height 13
click at [1175, 246] on button "Add Appointment" at bounding box center [1159, 239] width 140 height 23
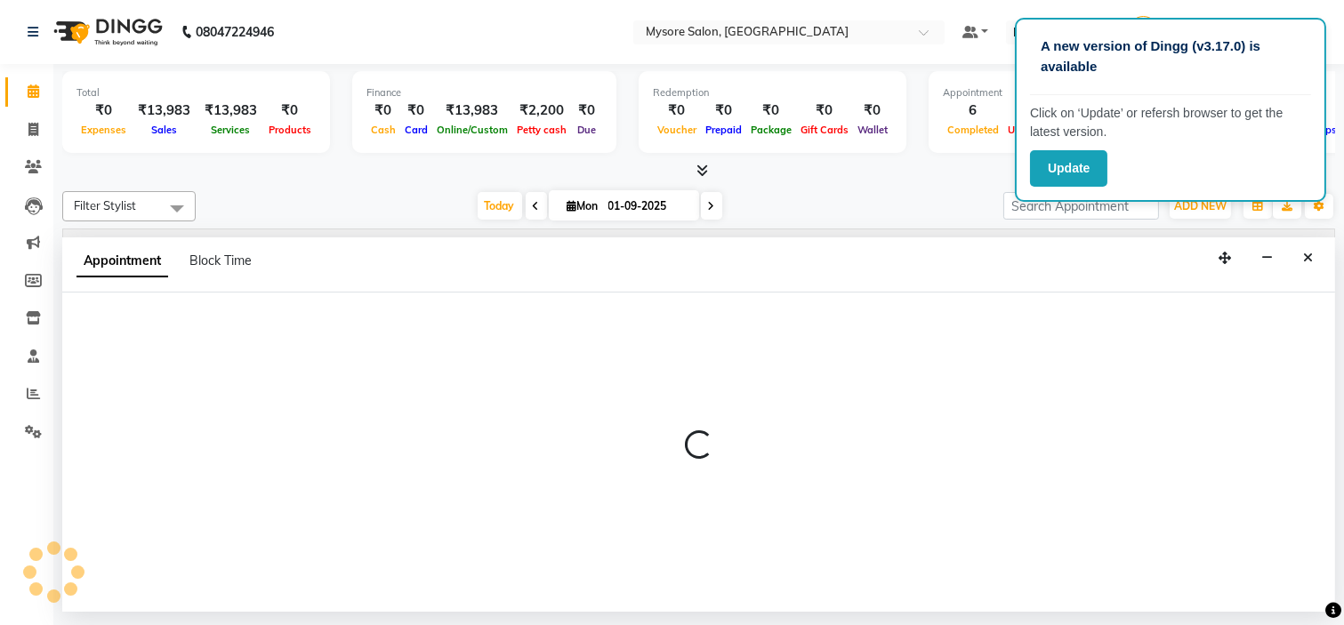
select select "540"
select select "tentative"
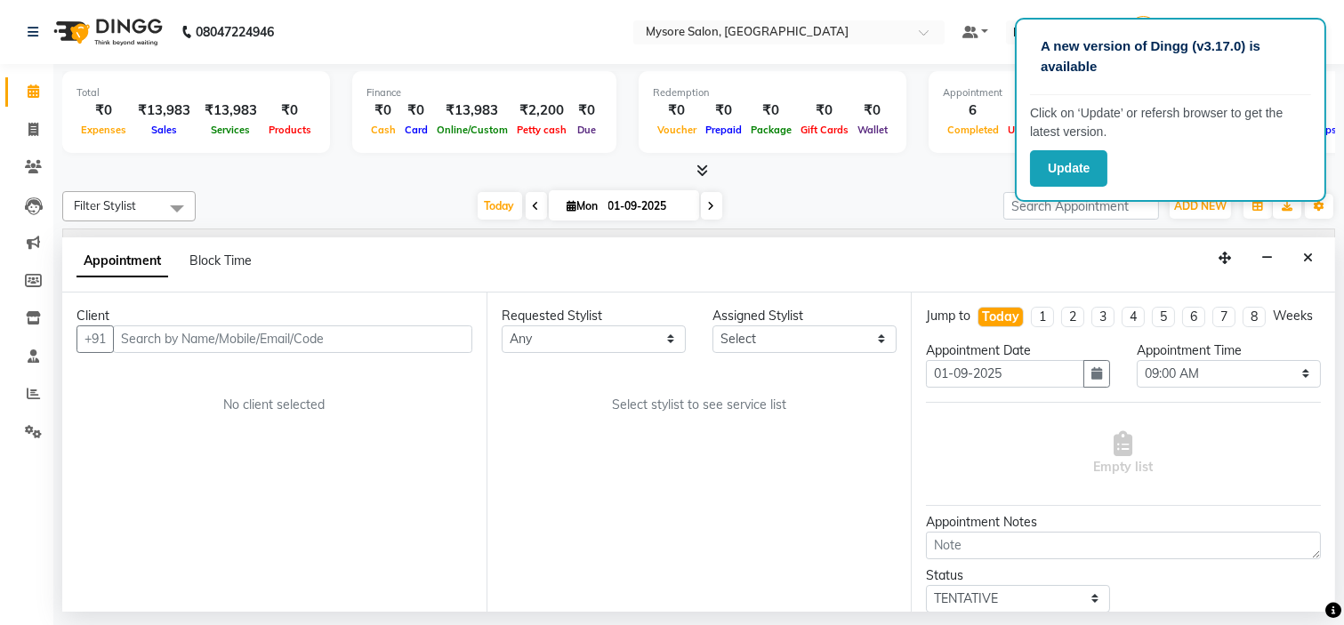
click at [227, 333] on input "text" at bounding box center [292, 339] width 359 height 28
type input "7349278907"
click at [438, 332] on span "Add Client" at bounding box center [435, 339] width 60 height 16
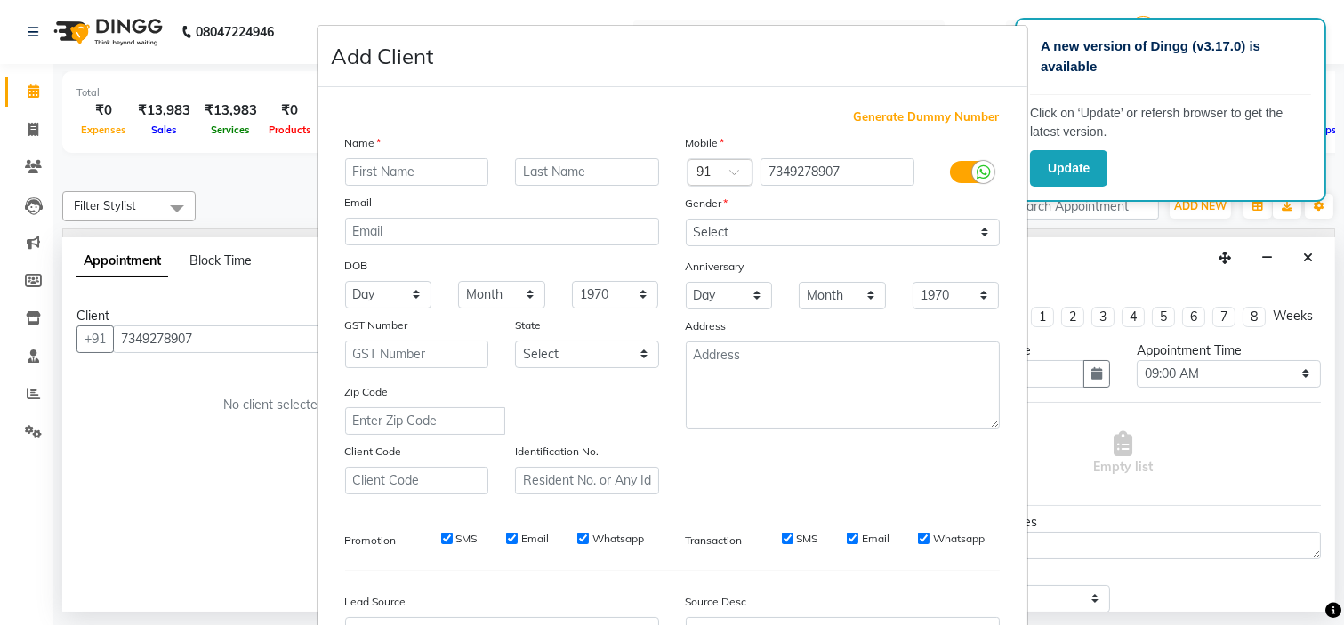
click at [421, 173] on input "text" at bounding box center [417, 172] width 144 height 28
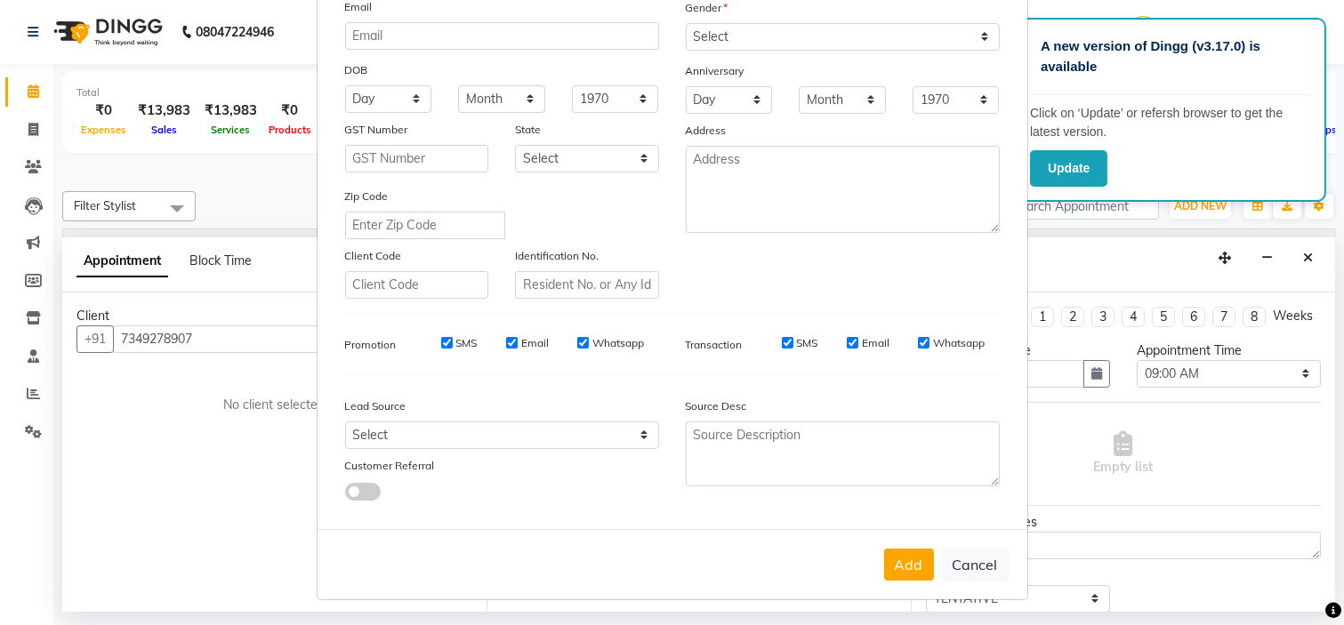
type input "[PERSON_NAME]"
click at [465, 434] on select "Select Walk-in Referral Internet Friend Word of Mouth Advertisement Facebook Ju…" at bounding box center [502, 435] width 314 height 28
select select "29581"
click at [345, 421] on select "Select Walk-in Referral Internet Friend Word of Mouth Advertisement Facebook Ju…" at bounding box center [502, 435] width 314 height 28
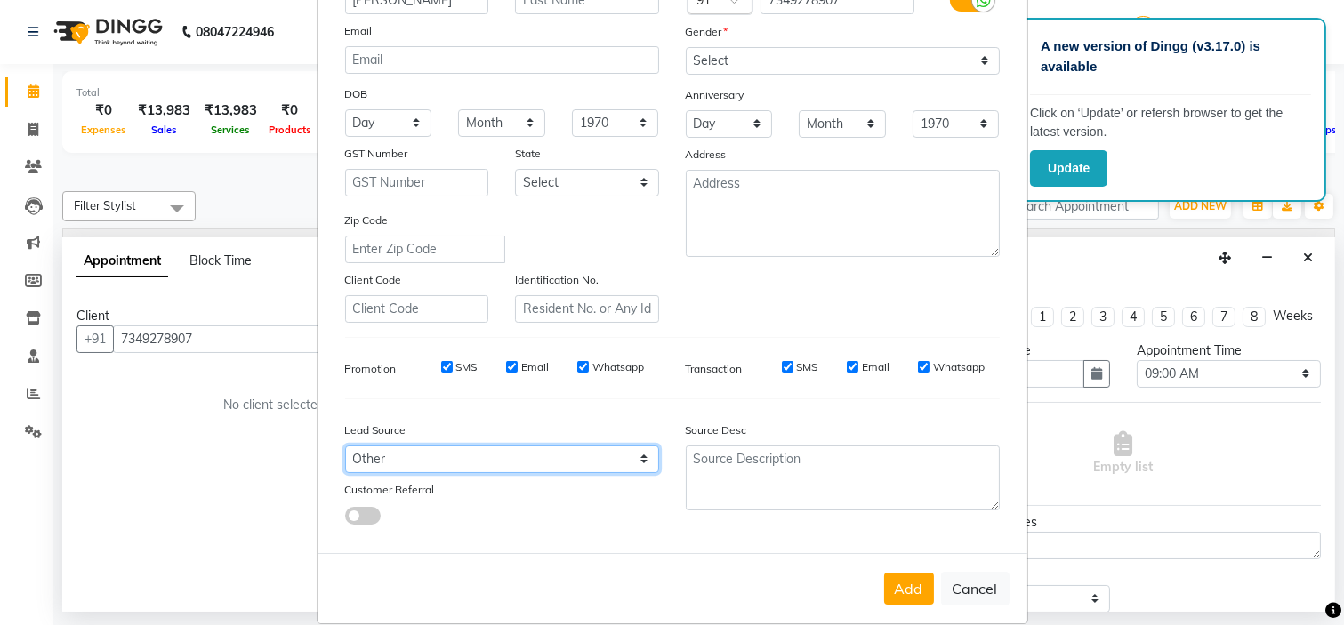
scroll to position [171, 0]
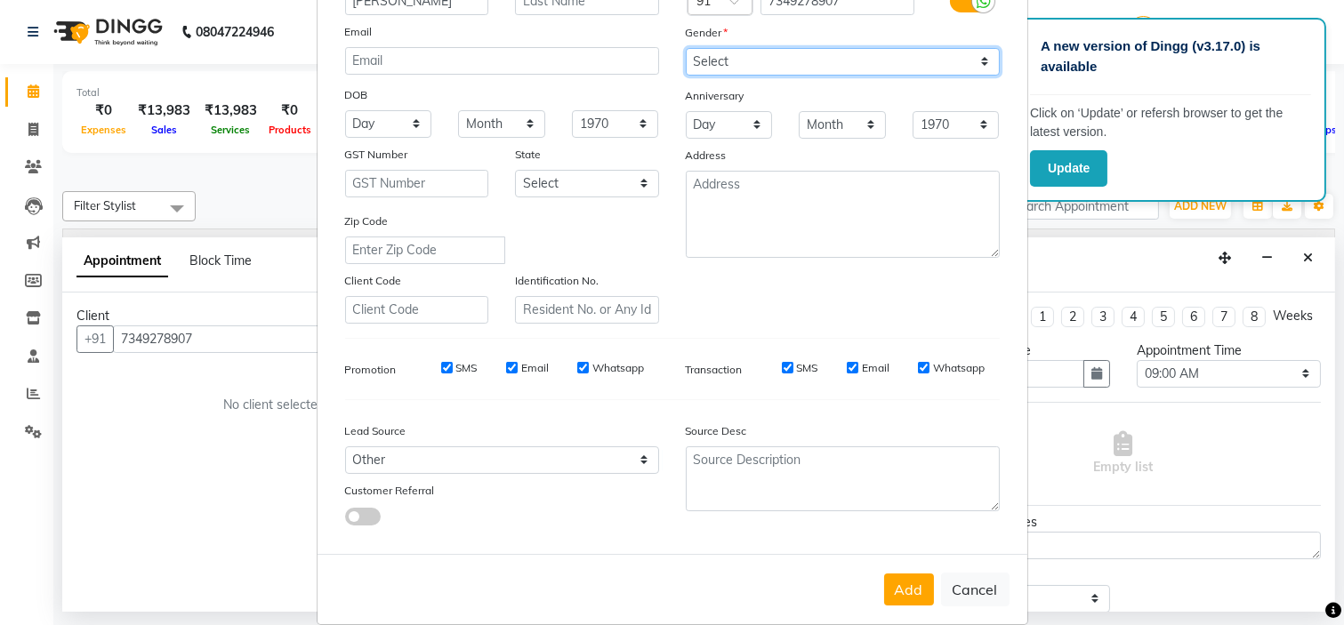
click at [907, 55] on select "Select [DEMOGRAPHIC_DATA] [DEMOGRAPHIC_DATA] Other Prefer Not To Say" at bounding box center [843, 62] width 314 height 28
select select "[DEMOGRAPHIC_DATA]"
click at [686, 48] on select "Select [DEMOGRAPHIC_DATA] [DEMOGRAPHIC_DATA] Other Prefer Not To Say" at bounding box center [843, 62] width 314 height 28
click at [908, 582] on button "Add" at bounding box center [909, 590] width 50 height 32
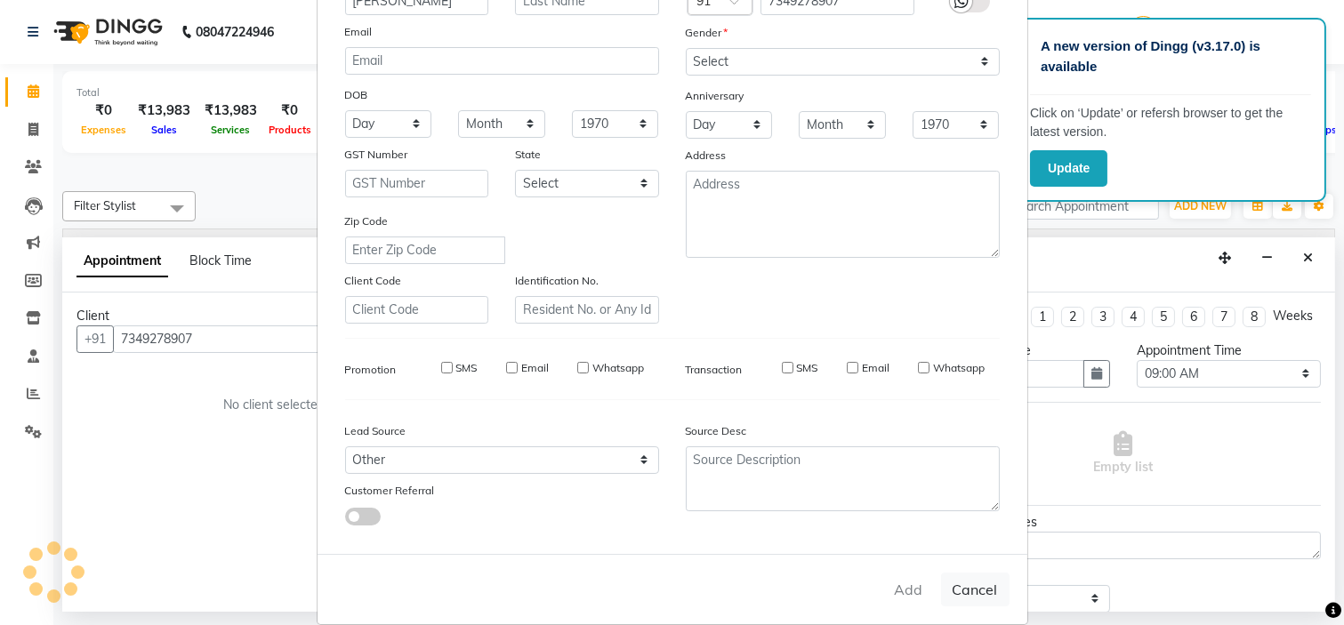
select select
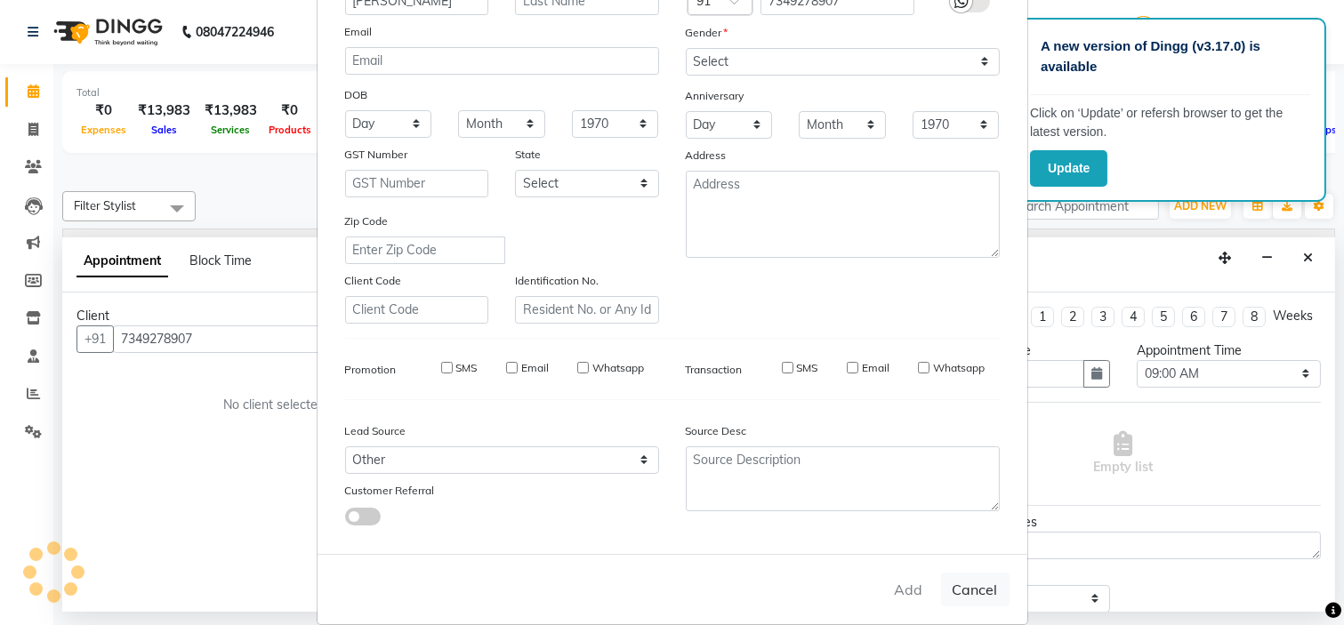
select select
checkbox input "false"
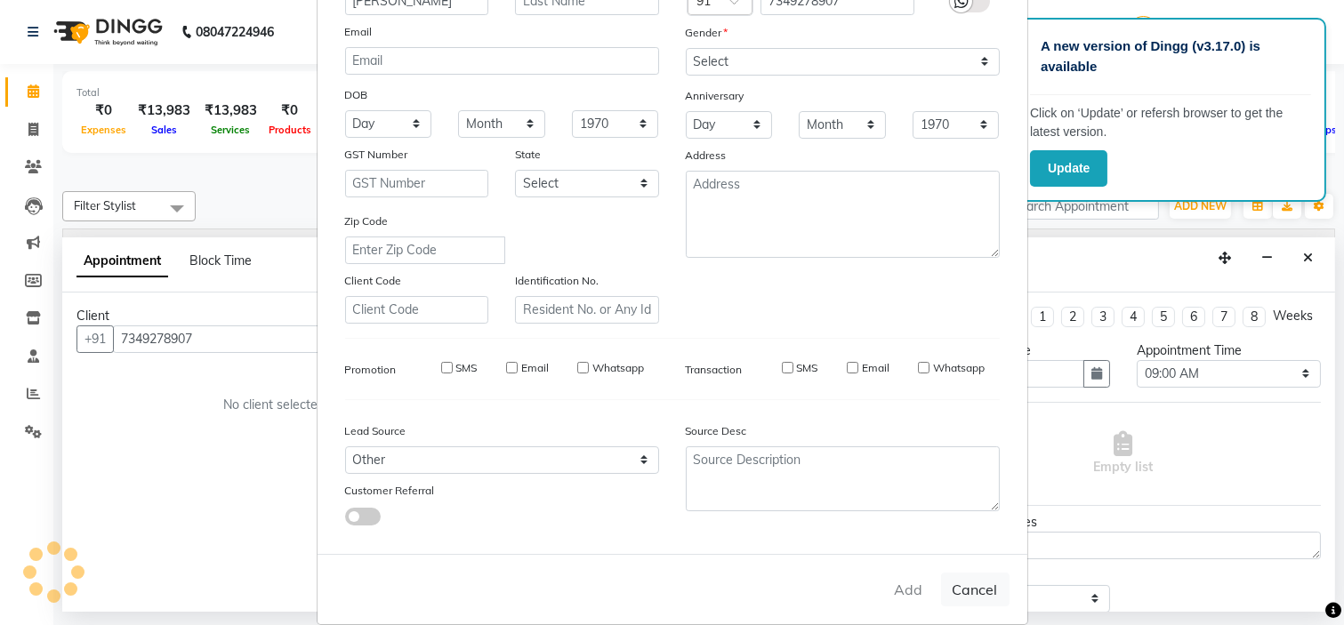
checkbox input "false"
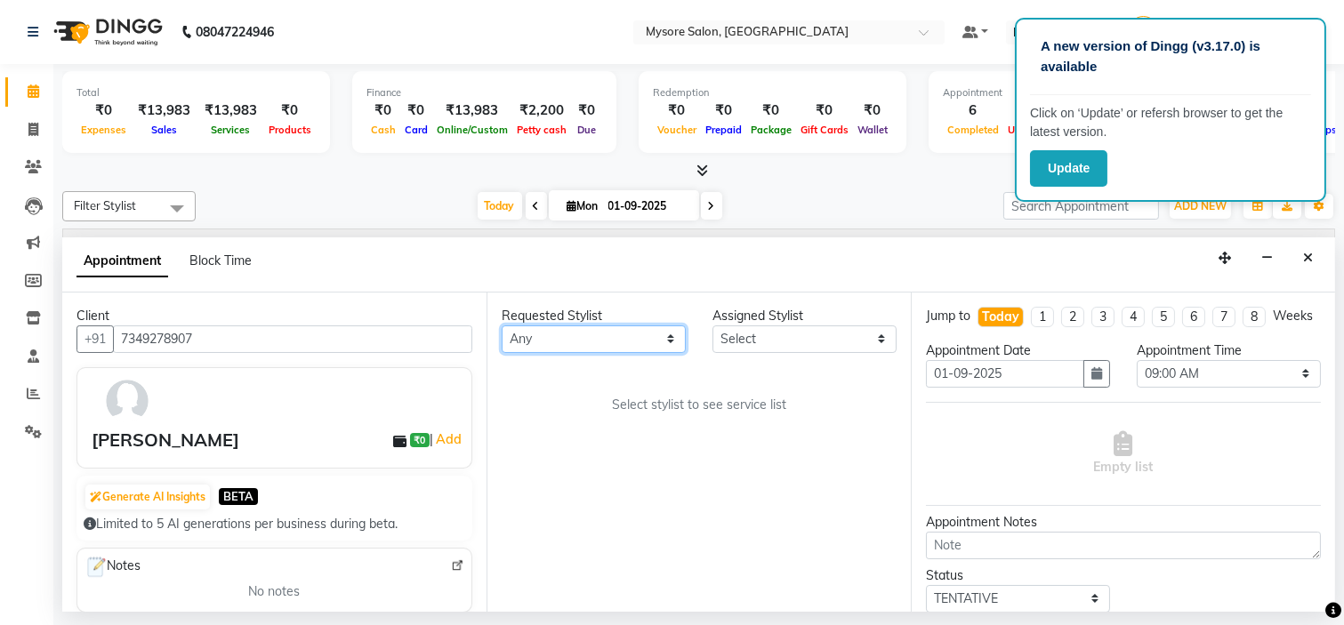
click at [670, 335] on select "Any Anilg [PERSON_NAME] [PERSON_NAME] [PERSON_NAME] [PERSON_NAME] [PERSON_NAME]…" at bounding box center [594, 339] width 184 height 28
select select "35251"
click at [502, 325] on select "Any Anilg [PERSON_NAME] [PERSON_NAME] [PERSON_NAME] [PERSON_NAME] [PERSON_NAME]…" at bounding box center [594, 339] width 184 height 28
select select "35251"
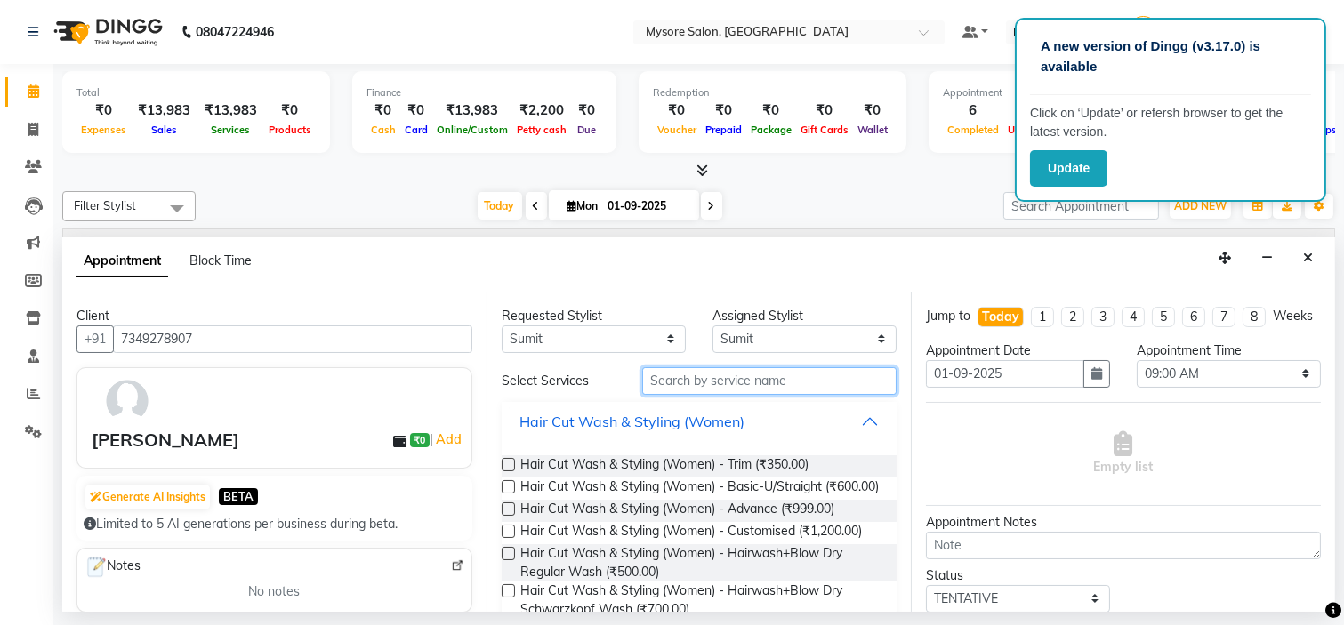
click at [733, 383] on input "text" at bounding box center [769, 381] width 254 height 28
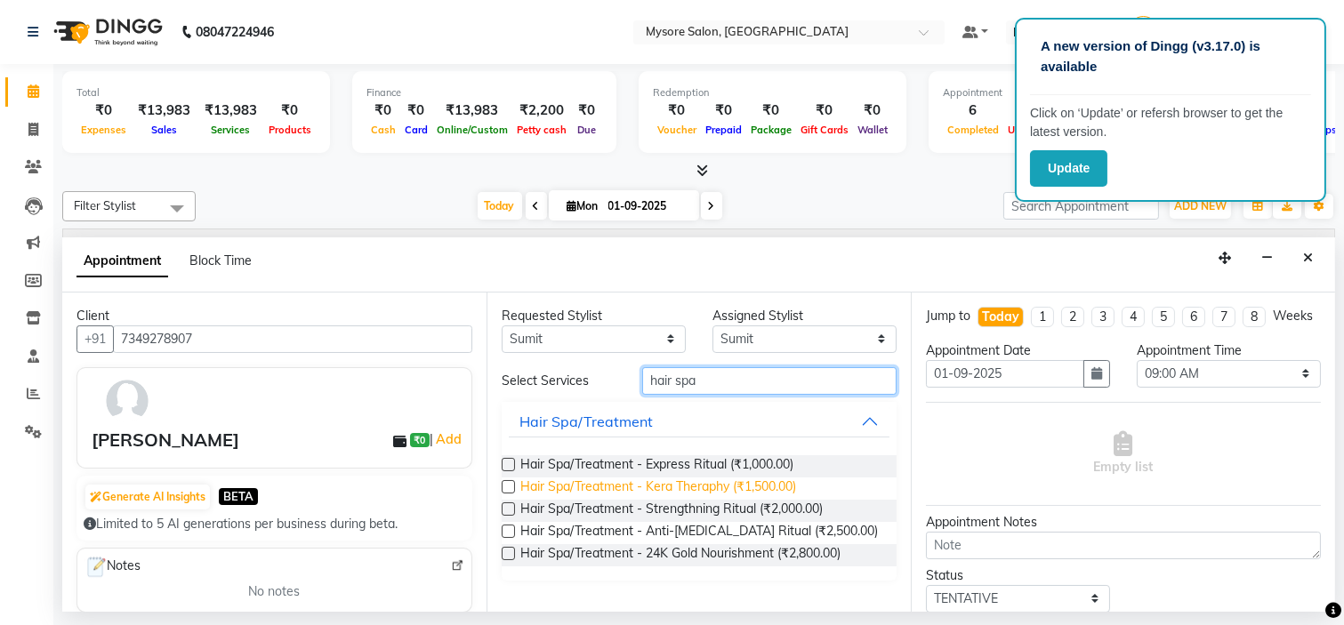
type input "hair spa"
click at [706, 486] on span "Hair Spa/Treatment - Kera Theraphy (₹1,500.00)" at bounding box center [658, 489] width 276 height 22
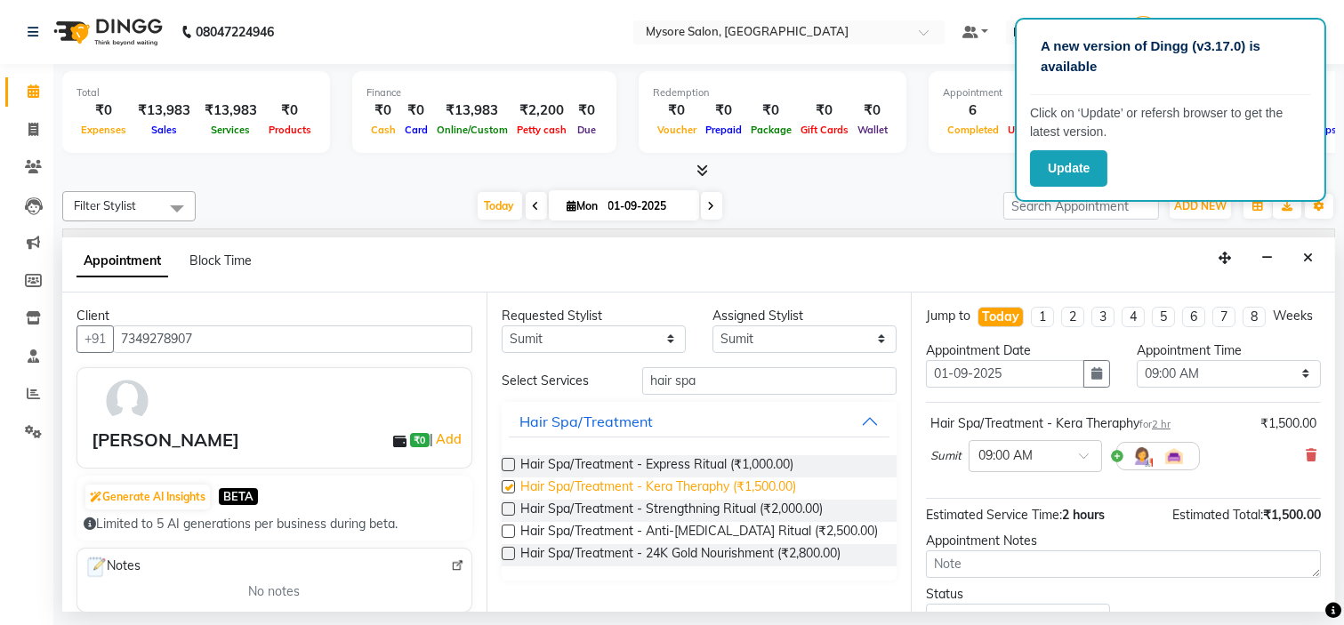
checkbox input "false"
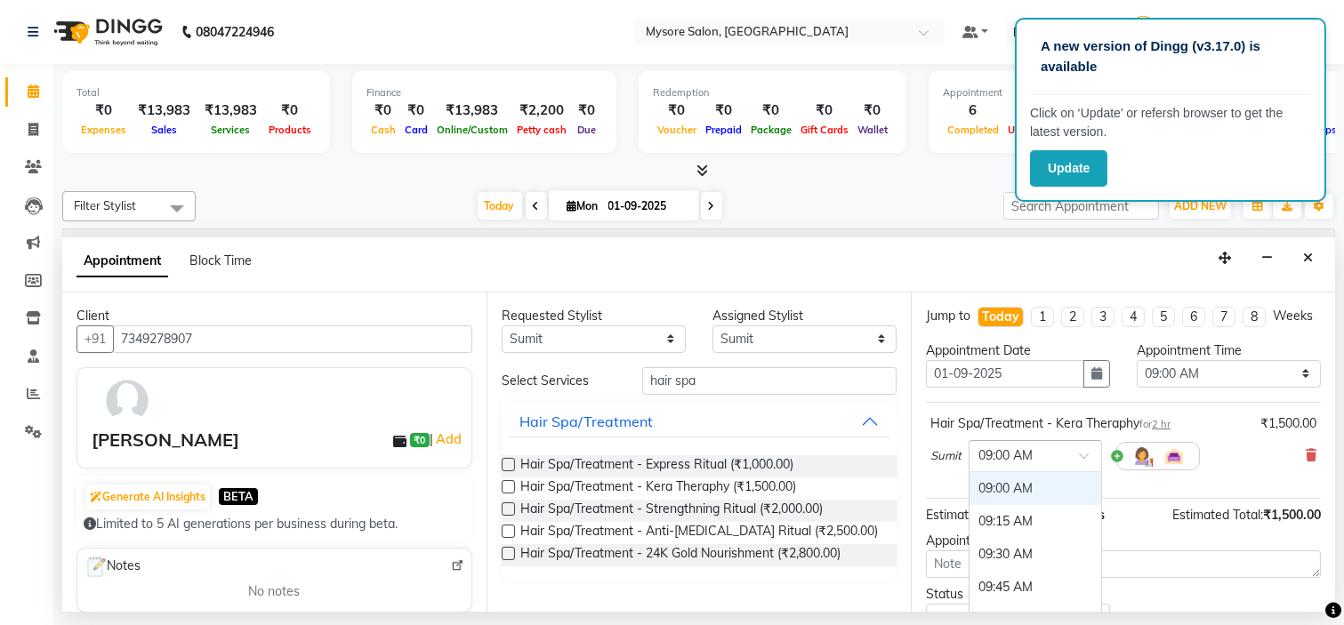
click at [1011, 465] on div "× 09:00 AM" at bounding box center [1005, 455] width 54 height 19
drag, startPoint x: 1024, startPoint y: 585, endPoint x: 989, endPoint y: 563, distance: 41.9
click at [989, 563] on div "06:45 PM" at bounding box center [1035, 551] width 132 height 33
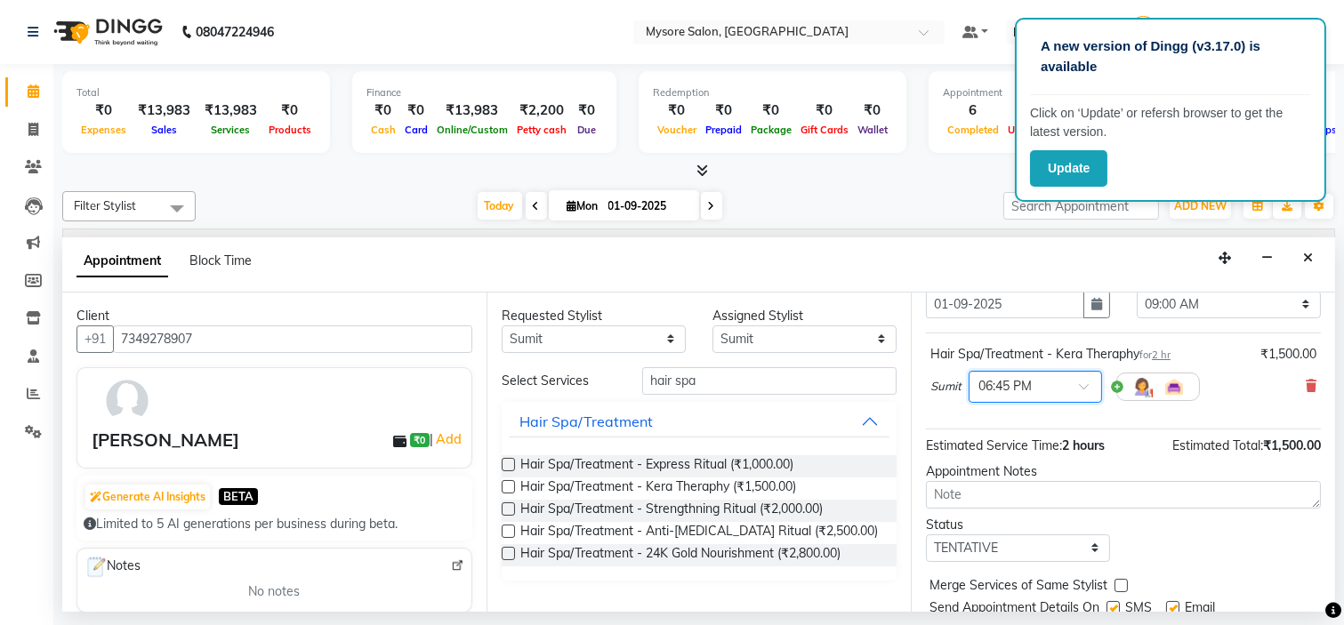
scroll to position [148, 0]
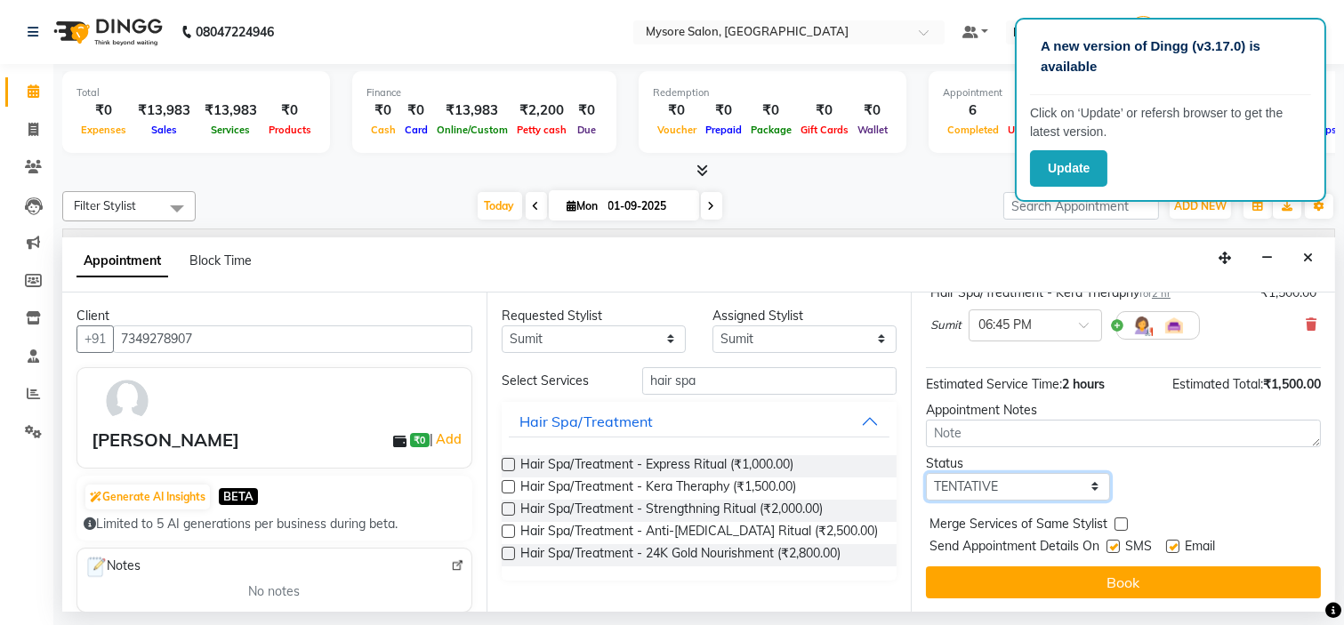
drag, startPoint x: 1074, startPoint y: 484, endPoint x: 1015, endPoint y: 555, distance: 92.2
click at [1015, 555] on div "Jump to [DATE] 1 2 3 4 5 6 7 8 Weeks Appointment Date [DATE] Appointment Time S…" at bounding box center [1123, 453] width 424 height 320
select select "confirm booking"
click at [926, 473] on select "Select TENTATIVE CONFIRM CHECK-IN UPCOMING" at bounding box center [1018, 487] width 184 height 28
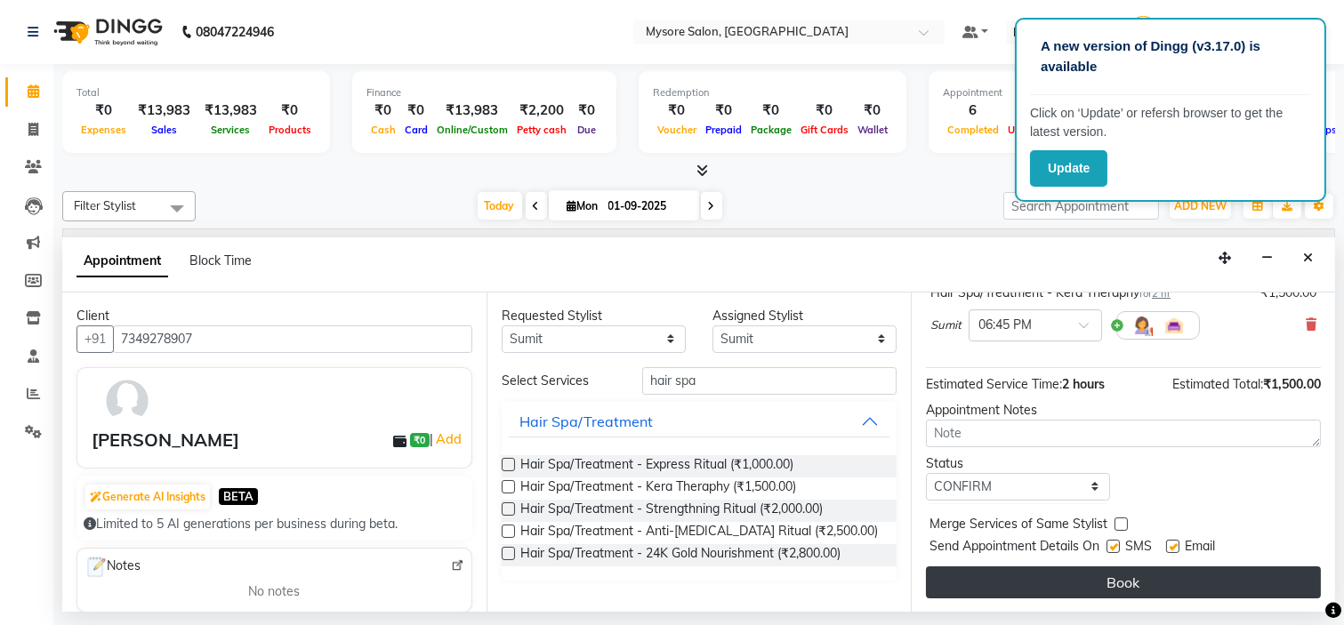
click at [1032, 566] on button "Book" at bounding box center [1123, 582] width 395 height 32
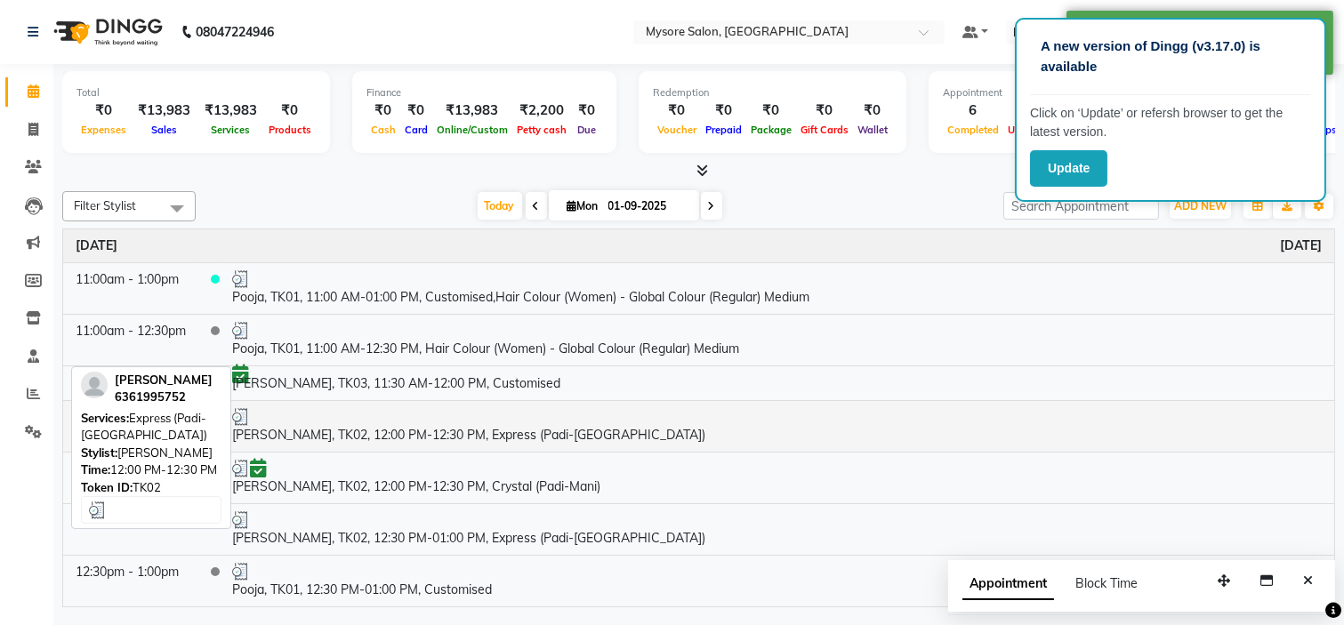
scroll to position [259, 0]
